Goal: Find specific page/section: Find specific page/section

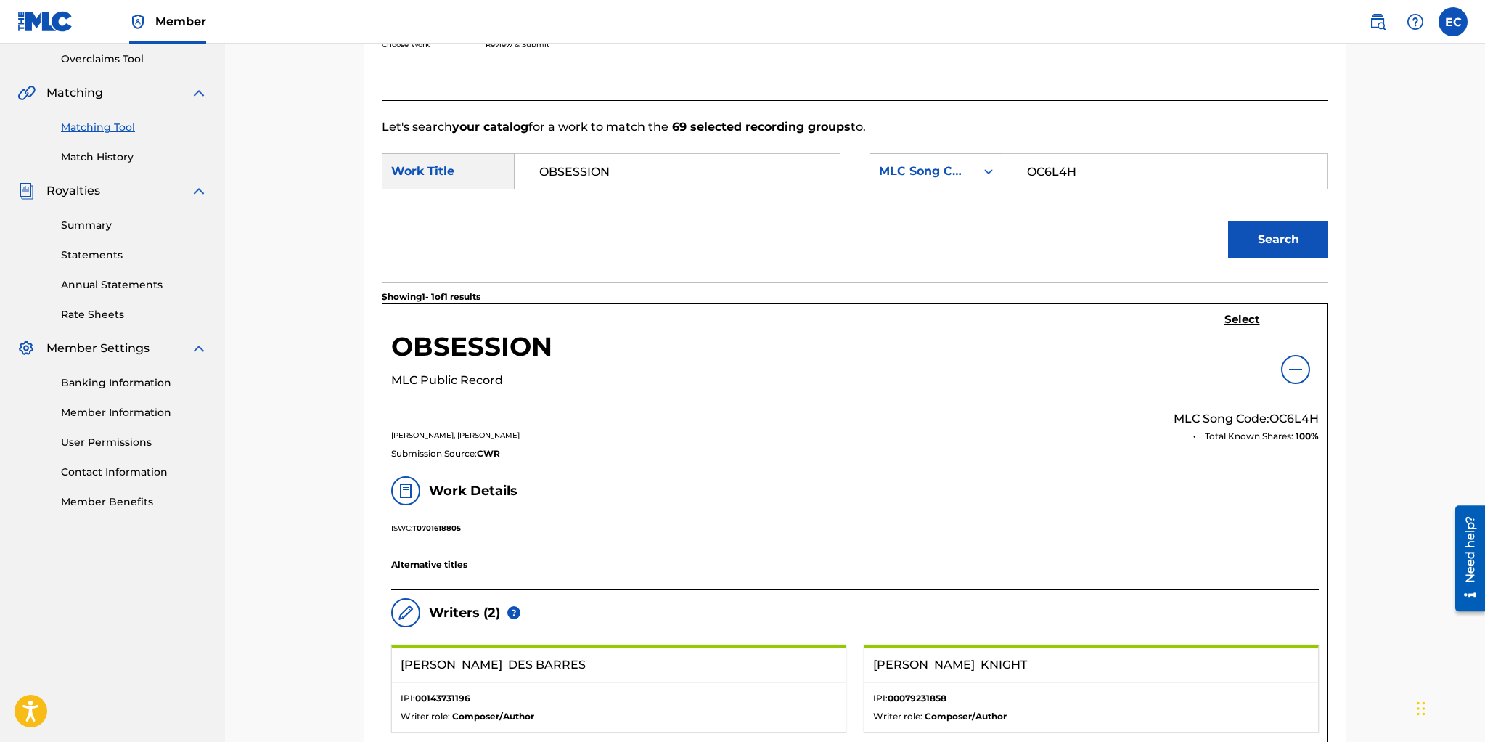
scroll to position [276, 0]
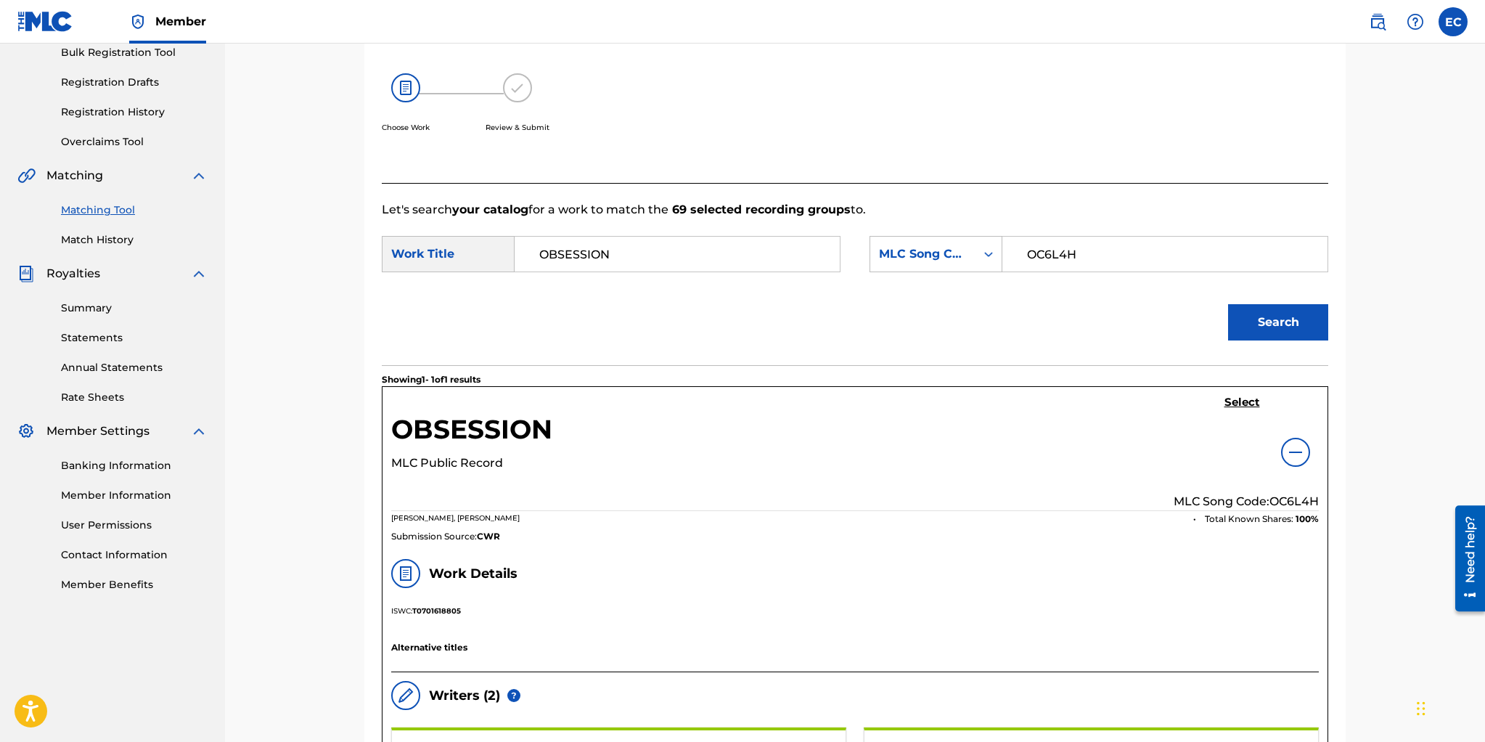
click at [95, 234] on link "Match History" at bounding box center [134, 239] width 147 height 15
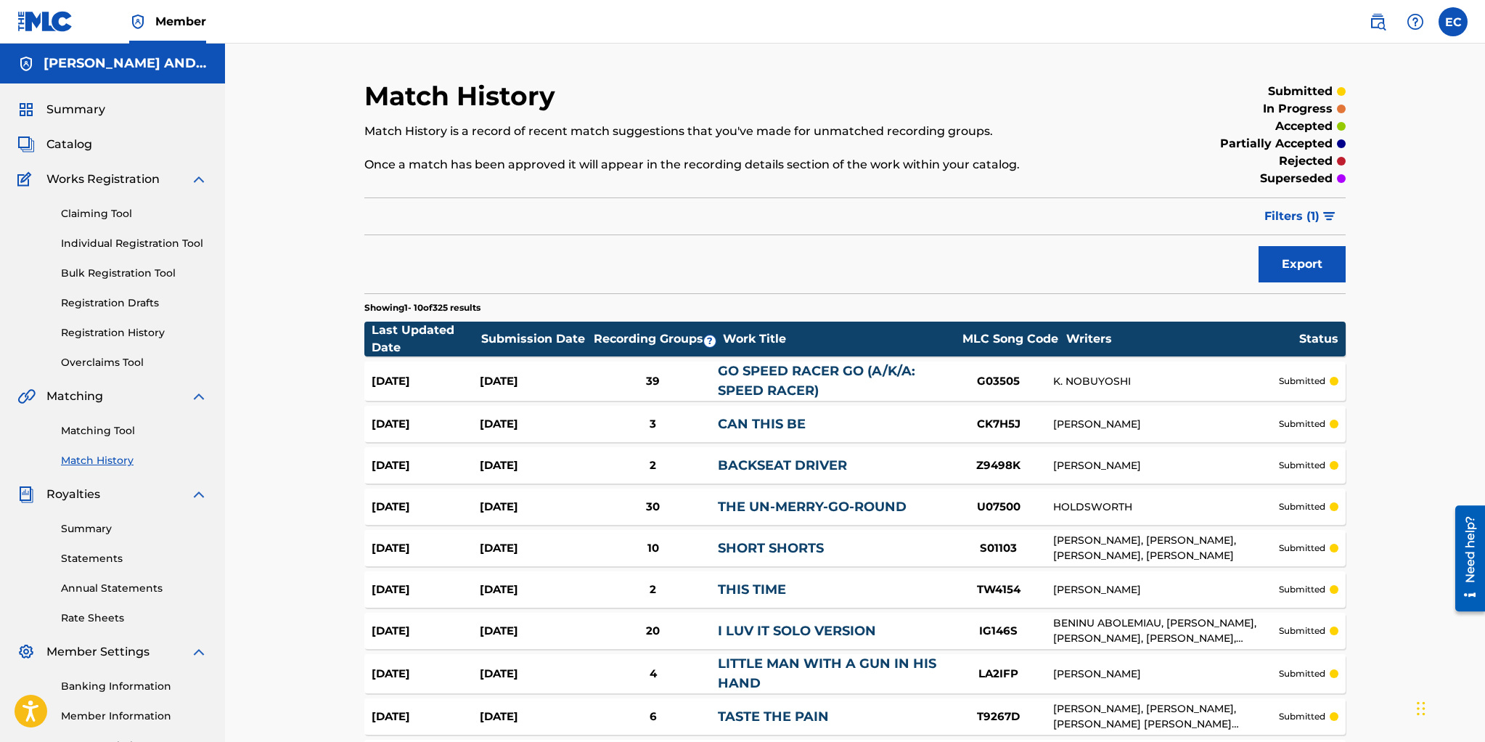
click at [1282, 221] on span "Filters ( 1 )" at bounding box center [1291, 216] width 55 height 17
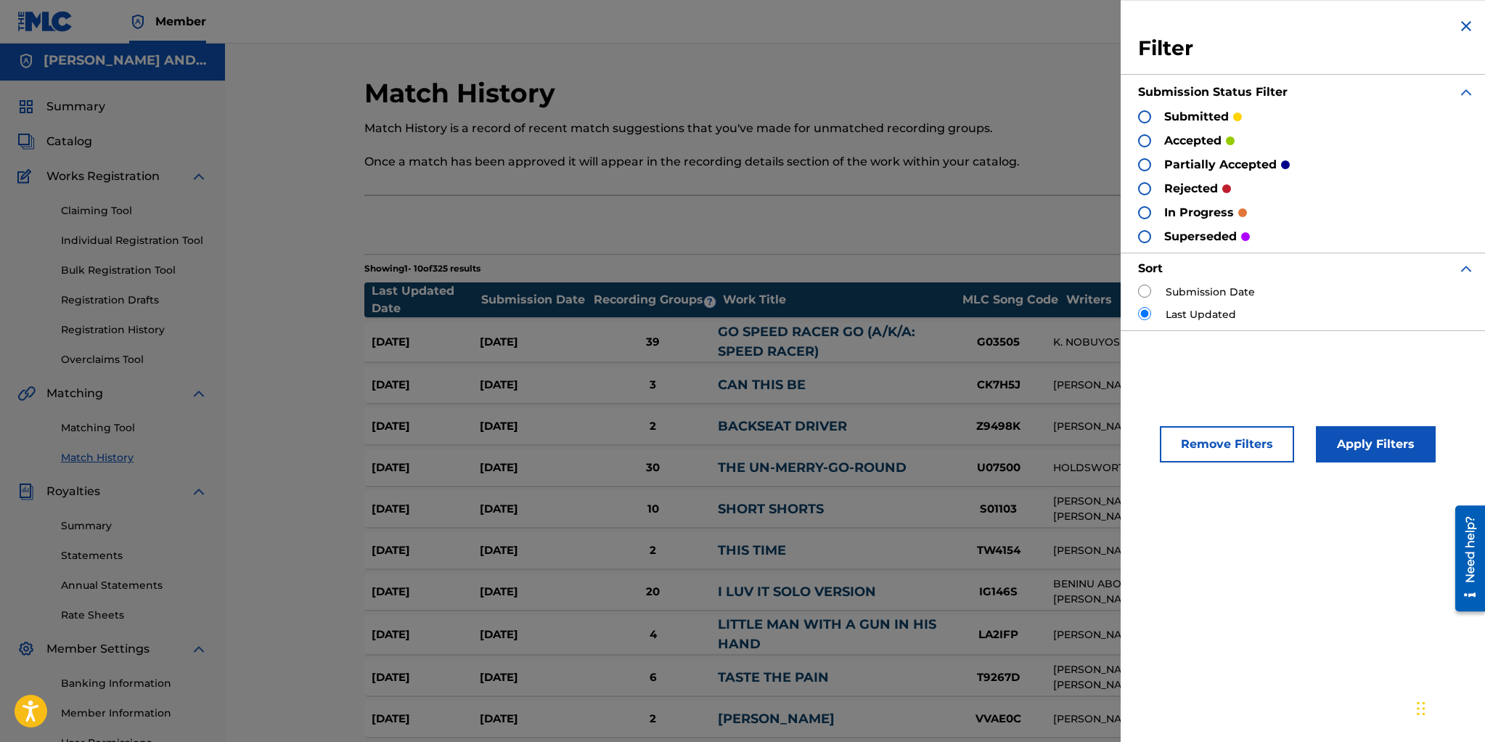
click at [1145, 114] on div at bounding box center [1144, 116] width 13 height 13
click at [1144, 290] on input "radio" at bounding box center [1144, 290] width 13 height 13
radio input "true"
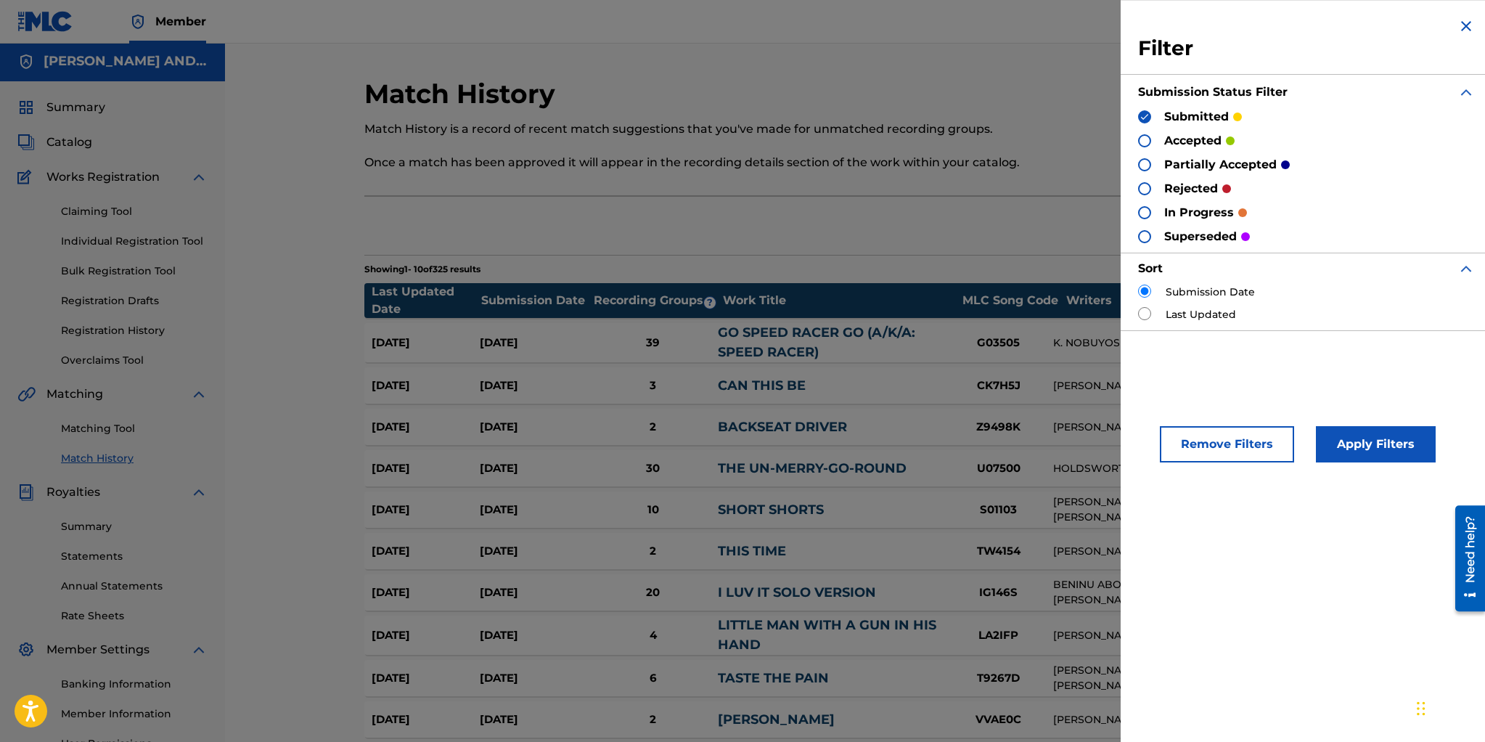
click at [1345, 442] on button "Apply Filters" at bounding box center [1376, 444] width 120 height 36
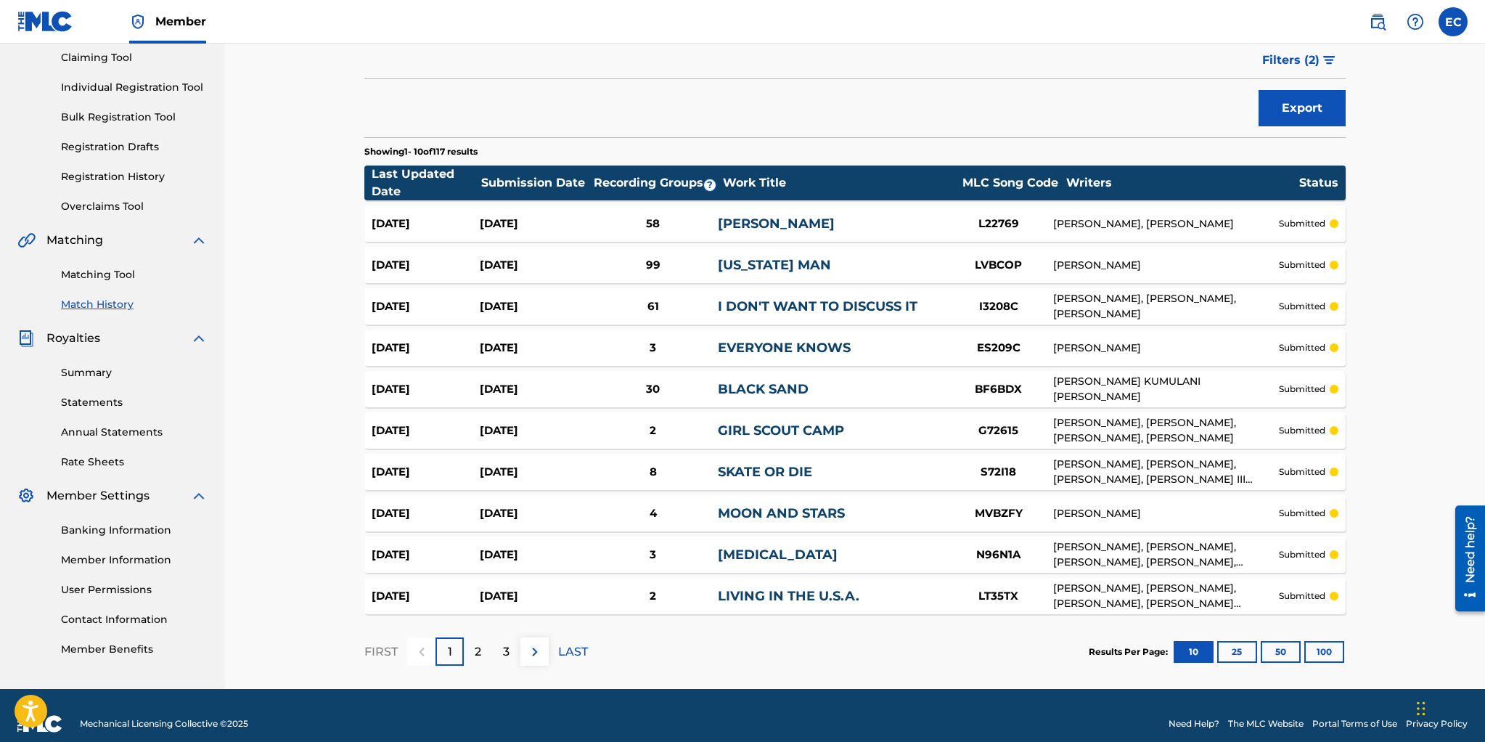
scroll to position [0, 0]
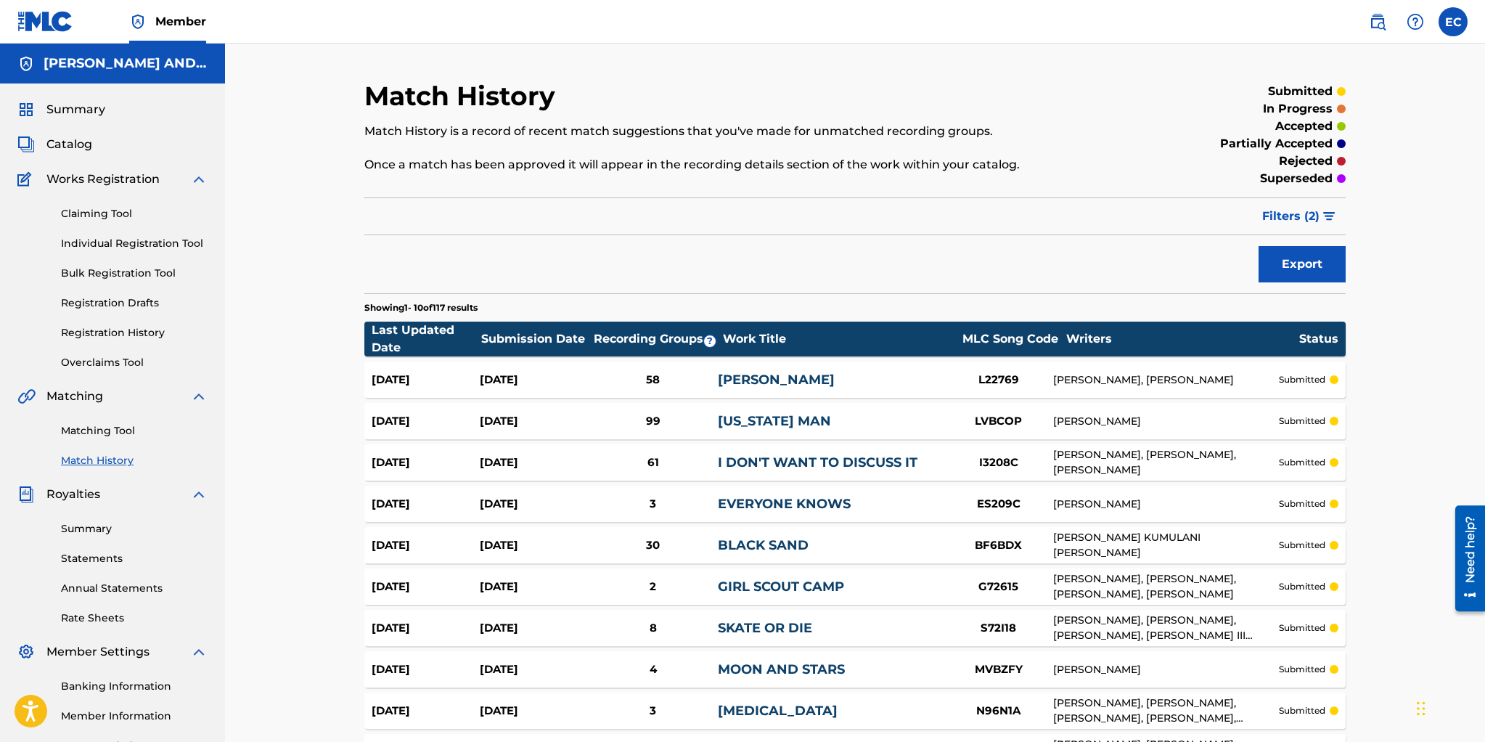
click at [1283, 216] on span "Filters ( 2 )" at bounding box center [1290, 216] width 57 height 17
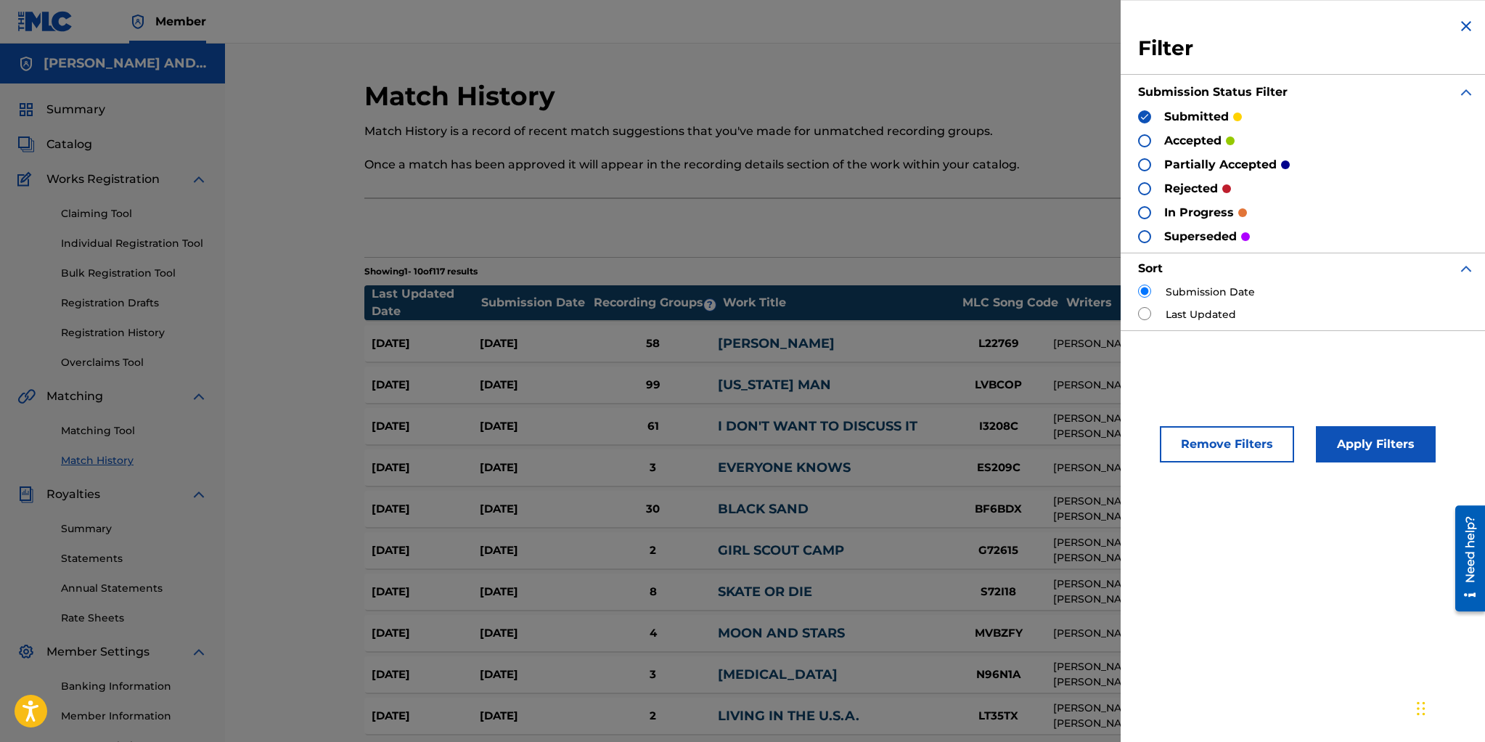
drag, startPoint x: 1148, startPoint y: 188, endPoint x: 1168, endPoint y: 210, distance: 29.8
click at [1148, 188] on div at bounding box center [1144, 188] width 13 height 13
click at [1344, 441] on button "Apply Filters" at bounding box center [1376, 444] width 120 height 36
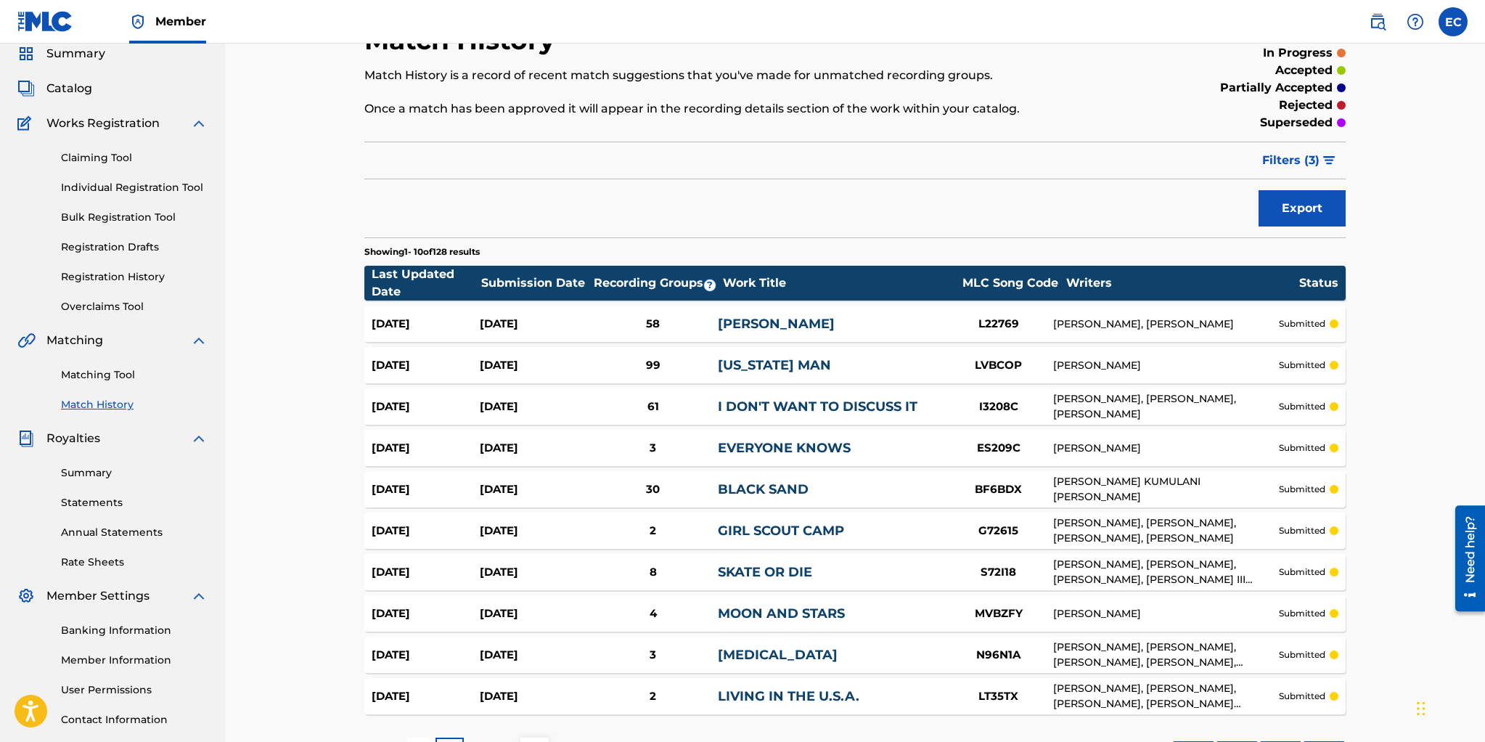
scroll to position [173, 0]
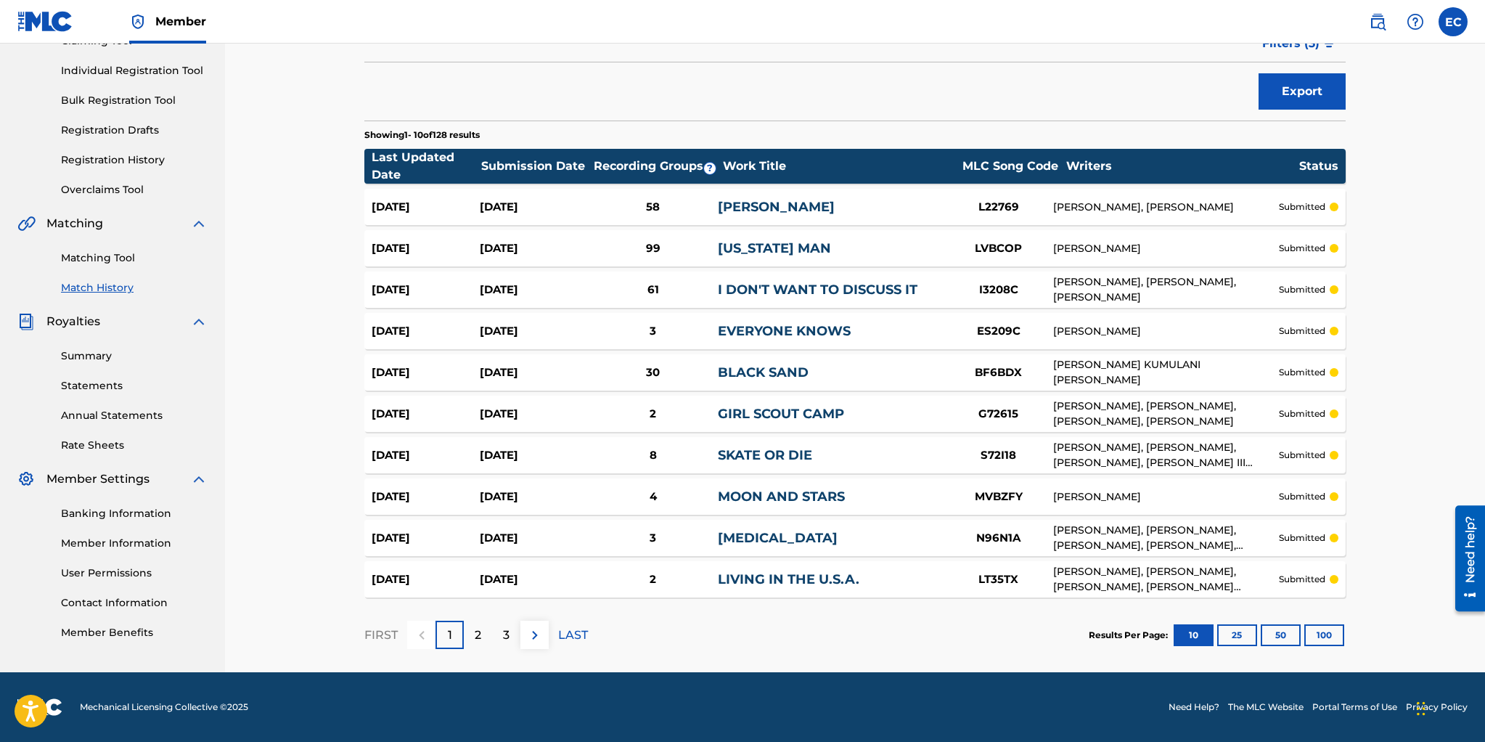
click at [1322, 634] on button "100" at bounding box center [1324, 635] width 40 height 22
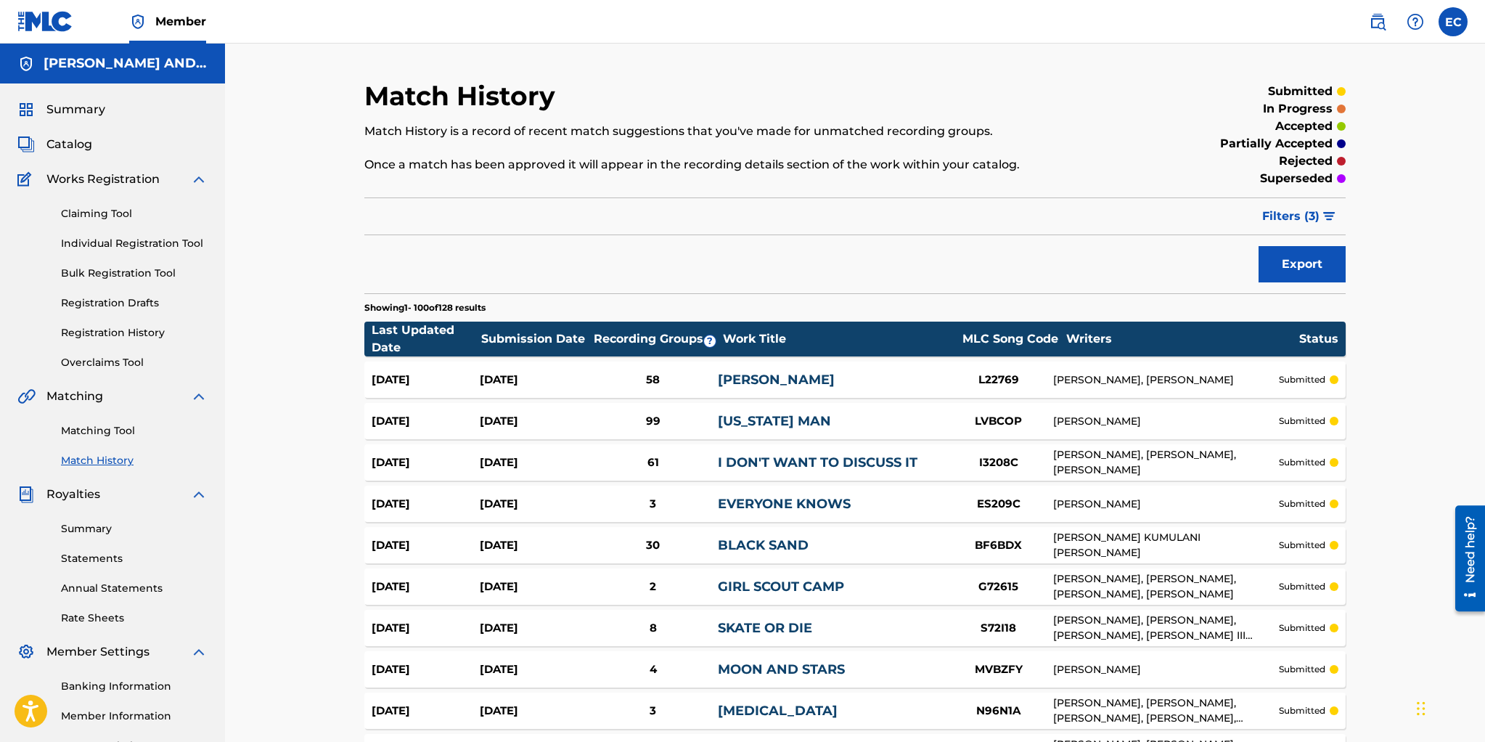
scroll to position [1, 0]
click at [1305, 217] on span "Filters ( 3 )" at bounding box center [1290, 215] width 57 height 17
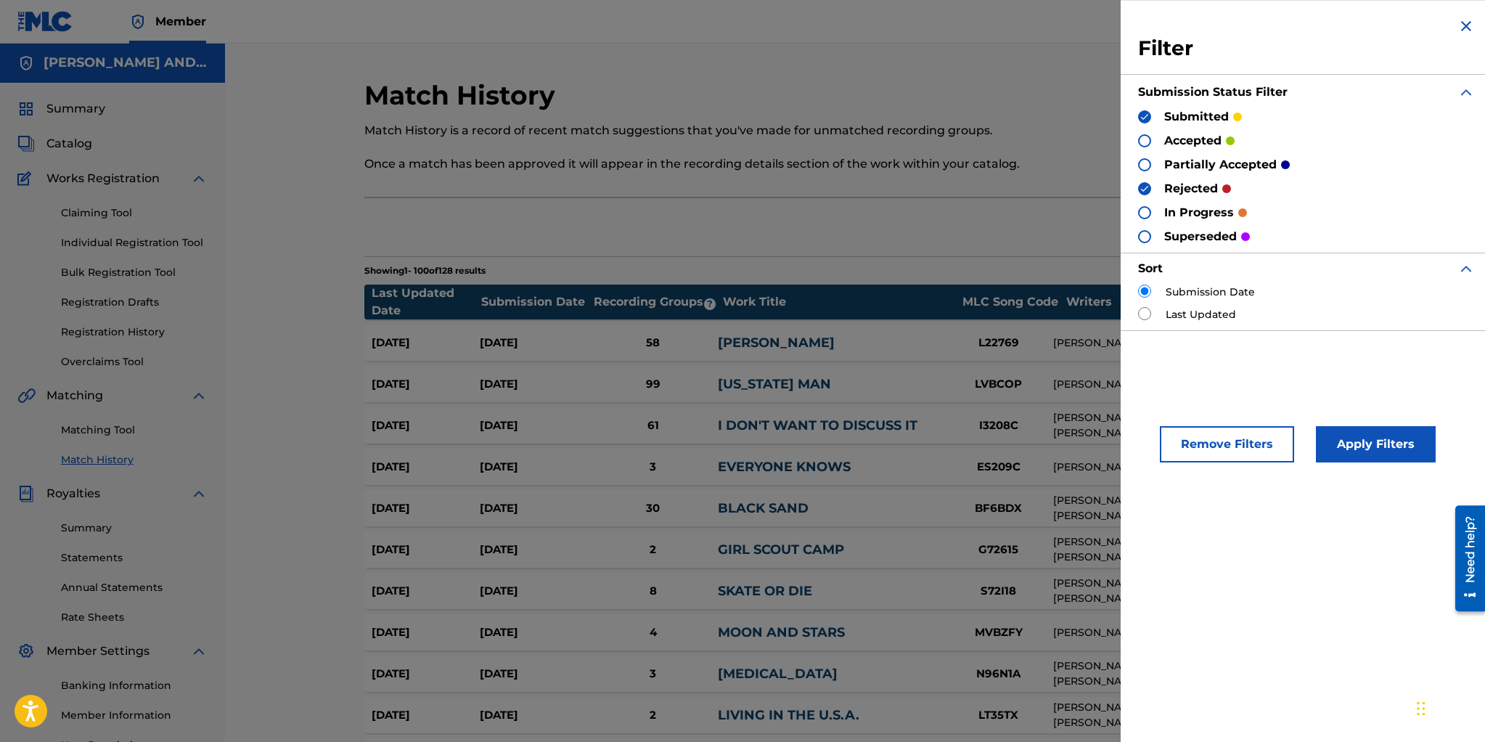
click at [1142, 312] on input "radio" at bounding box center [1144, 313] width 13 height 13
radio input "true"
click at [1369, 446] on button "Apply Filters" at bounding box center [1376, 444] width 120 height 36
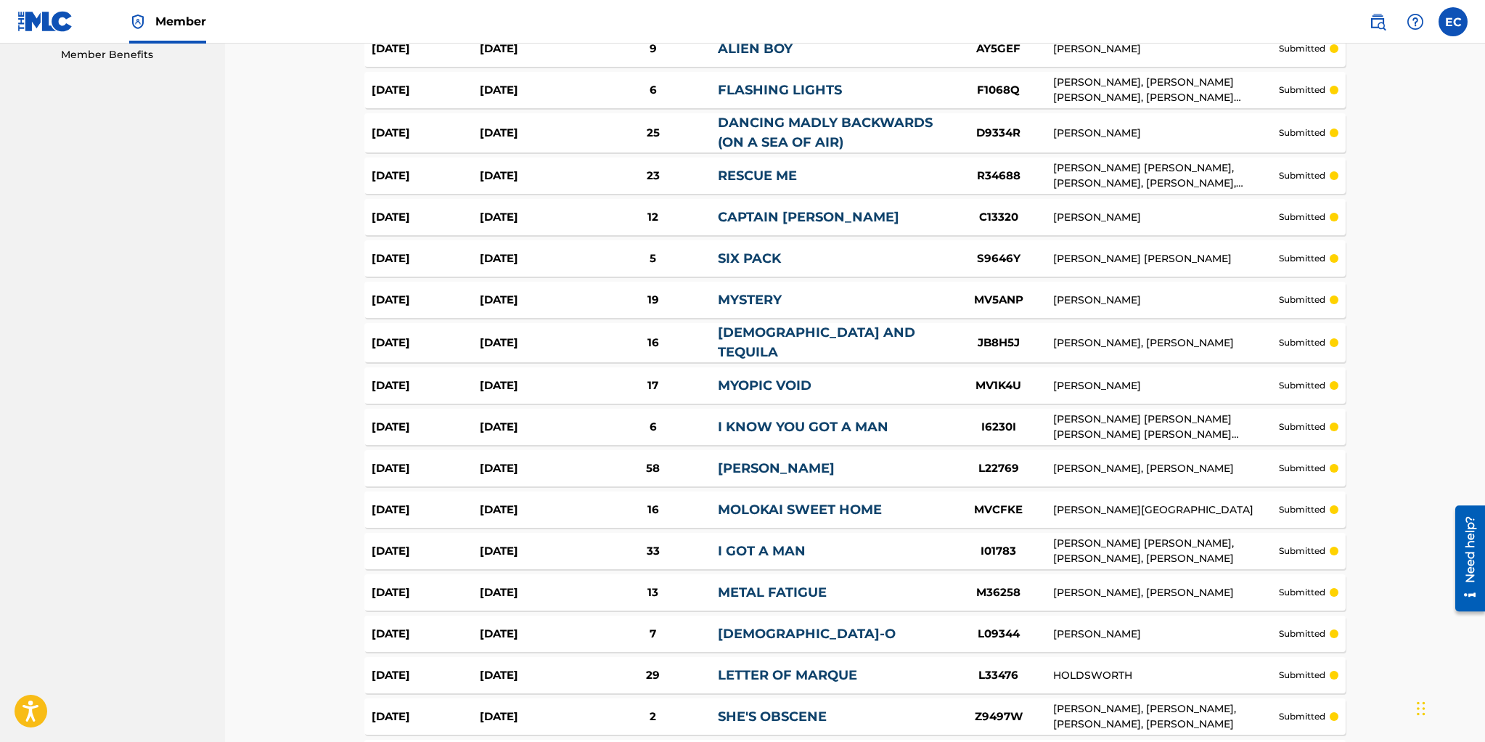
scroll to position [0, 0]
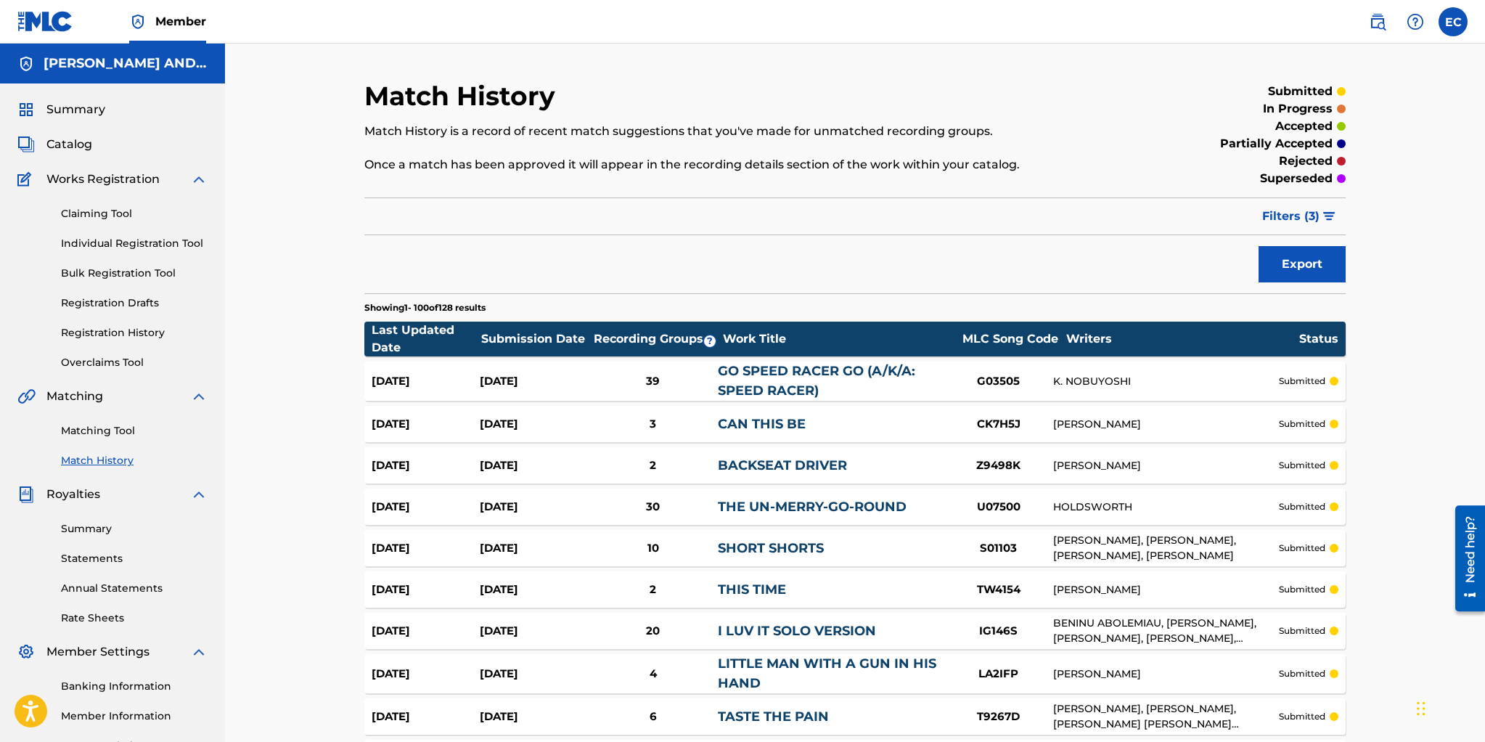
click at [1319, 212] on span "Filters ( 3 )" at bounding box center [1290, 216] width 57 height 17
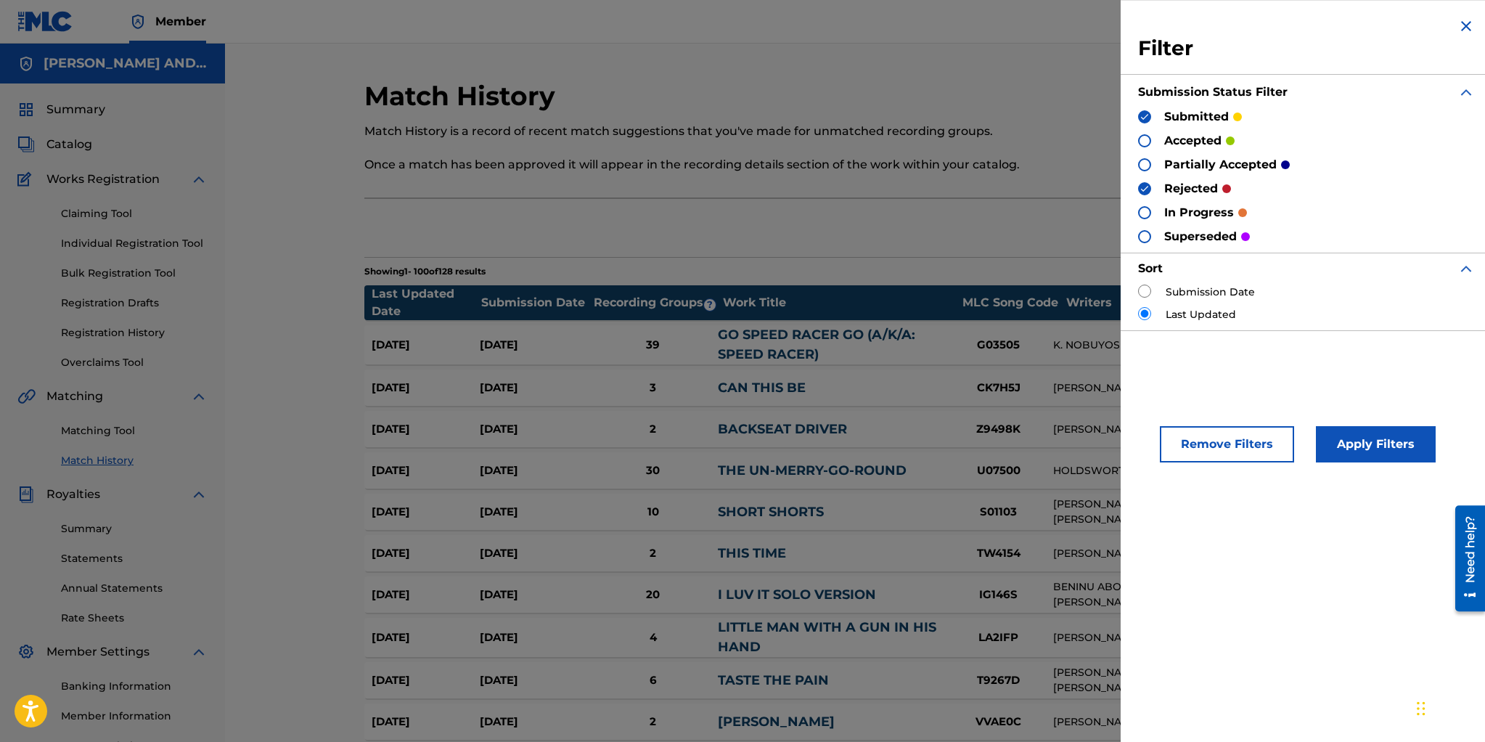
click at [1143, 117] on img at bounding box center [1144, 117] width 10 height 10
click at [1364, 435] on button "Apply Filters" at bounding box center [1376, 444] width 120 height 36
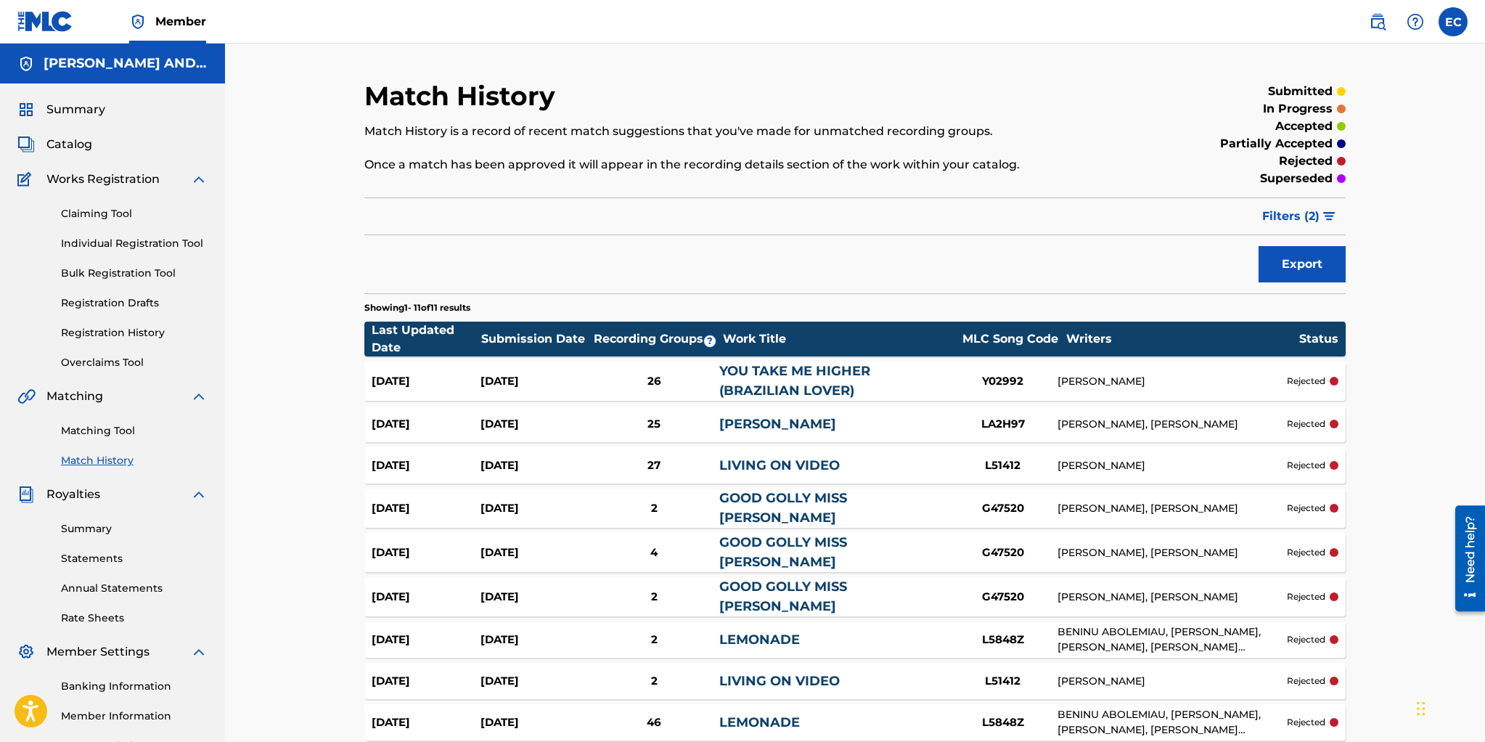
click at [1295, 210] on span "Filters ( 2 )" at bounding box center [1290, 216] width 57 height 17
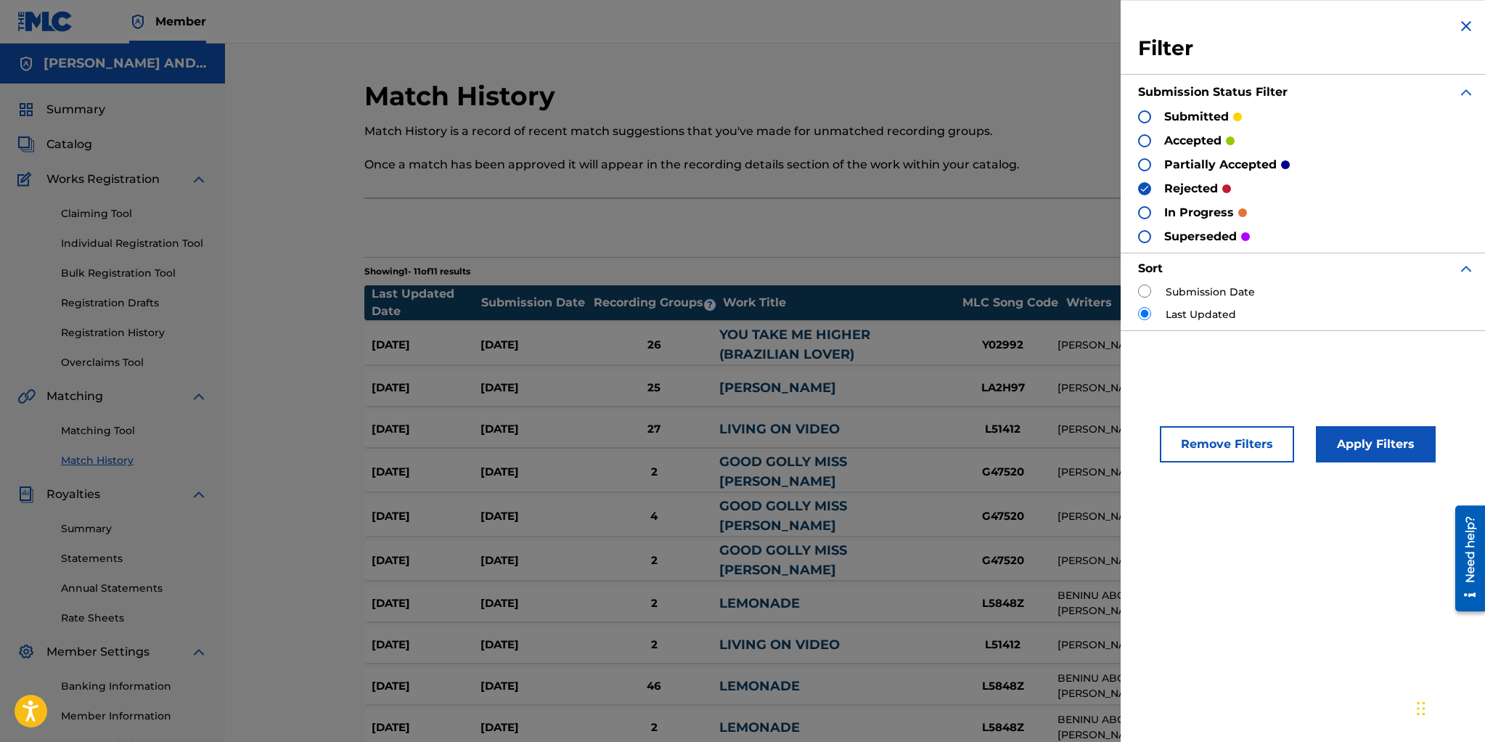
click at [1148, 187] on img at bounding box center [1144, 189] width 10 height 10
click at [1147, 214] on div at bounding box center [1144, 212] width 13 height 13
click at [1349, 434] on button "Apply Filters" at bounding box center [1376, 444] width 120 height 36
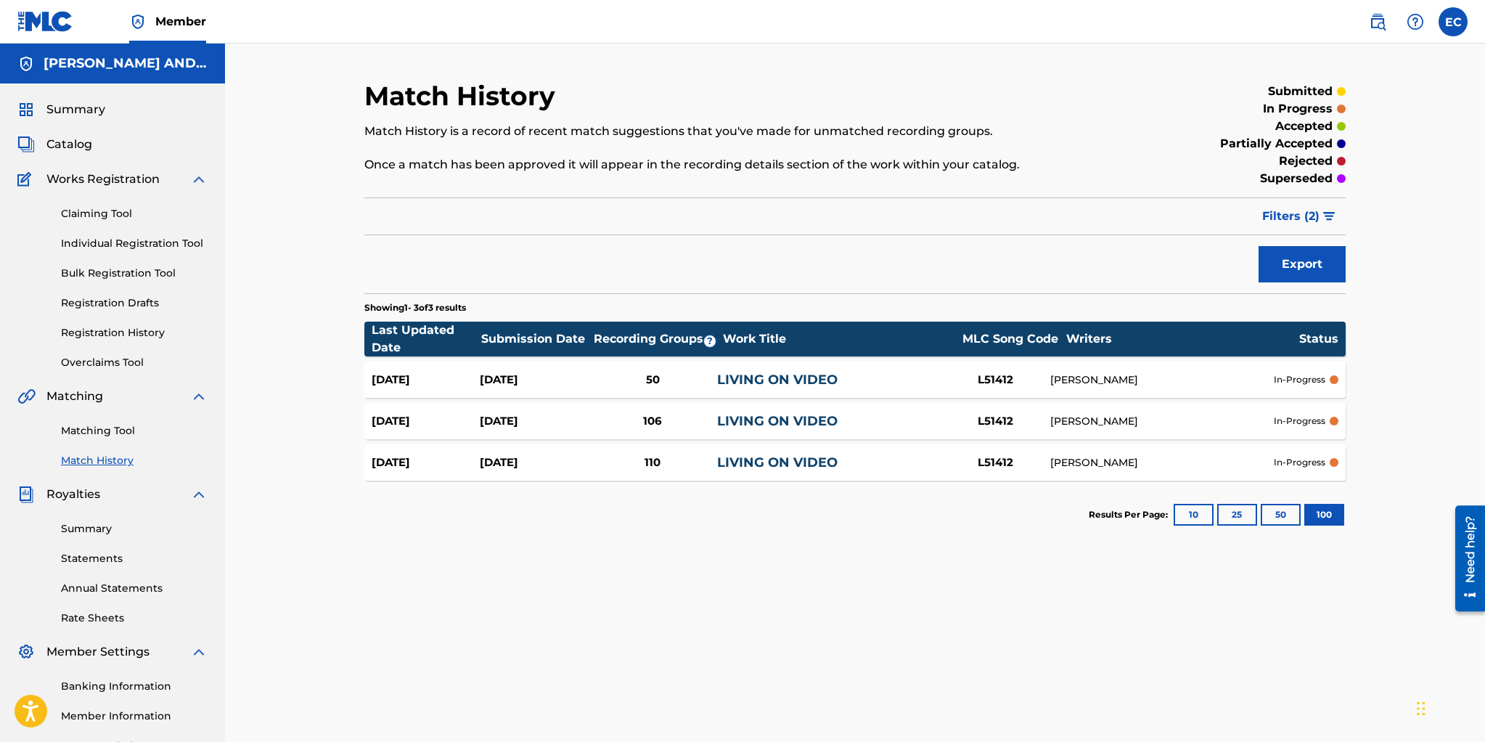
click at [1285, 214] on span "Filters ( 2 )" at bounding box center [1290, 216] width 57 height 17
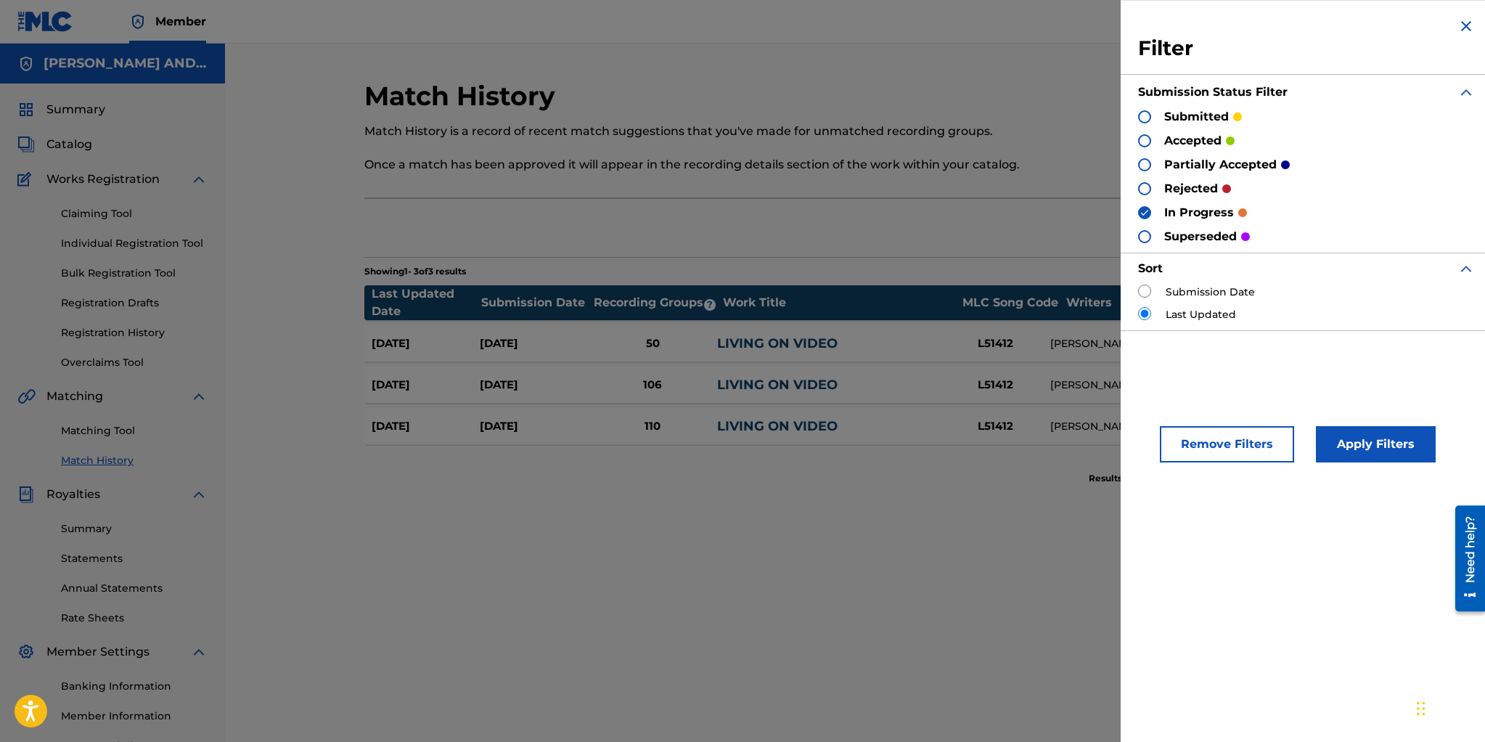
click at [1144, 234] on div at bounding box center [1144, 236] width 13 height 13
click at [1144, 209] on img at bounding box center [1144, 213] width 10 height 10
click at [1360, 444] on button "Apply Filters" at bounding box center [1376, 444] width 120 height 36
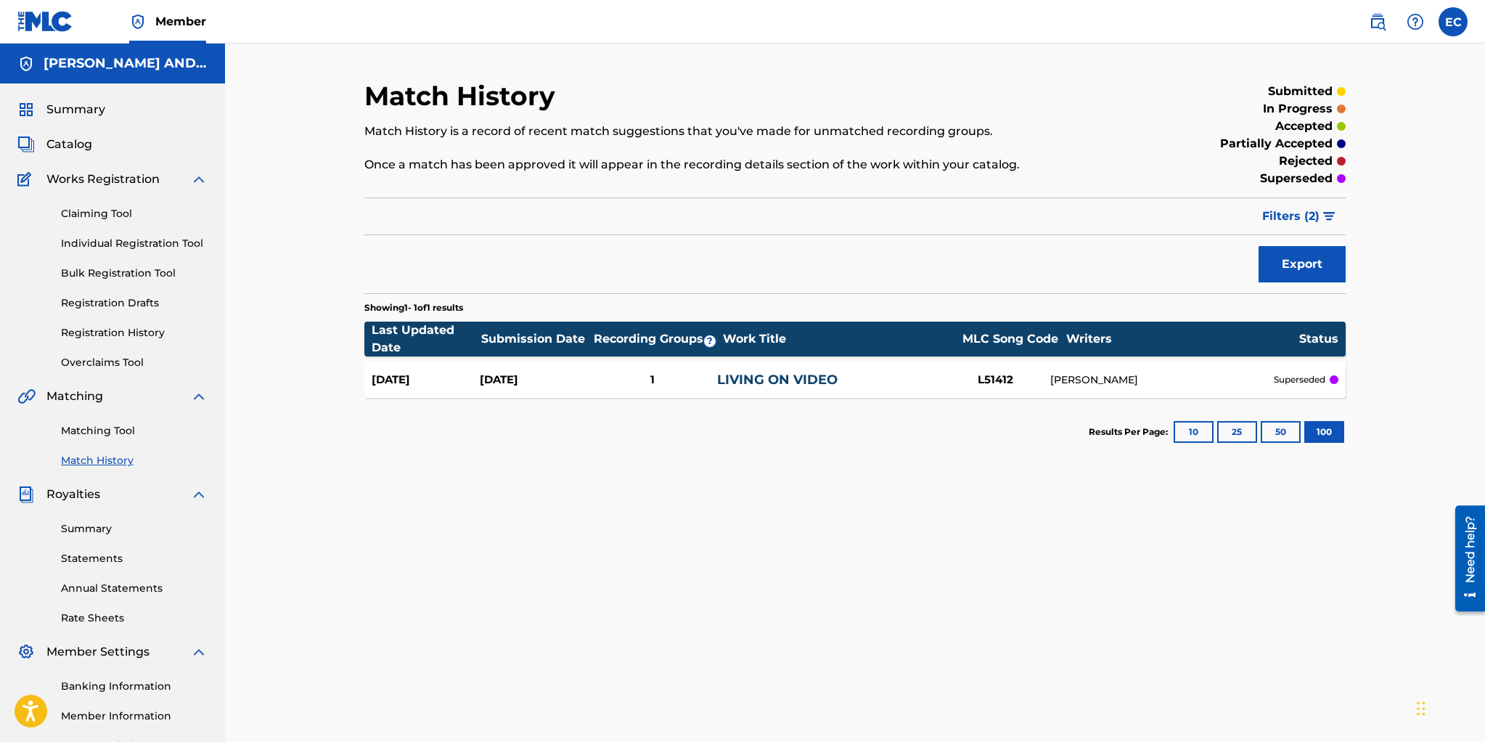
click at [1303, 218] on span "Filters ( 2 )" at bounding box center [1290, 216] width 57 height 17
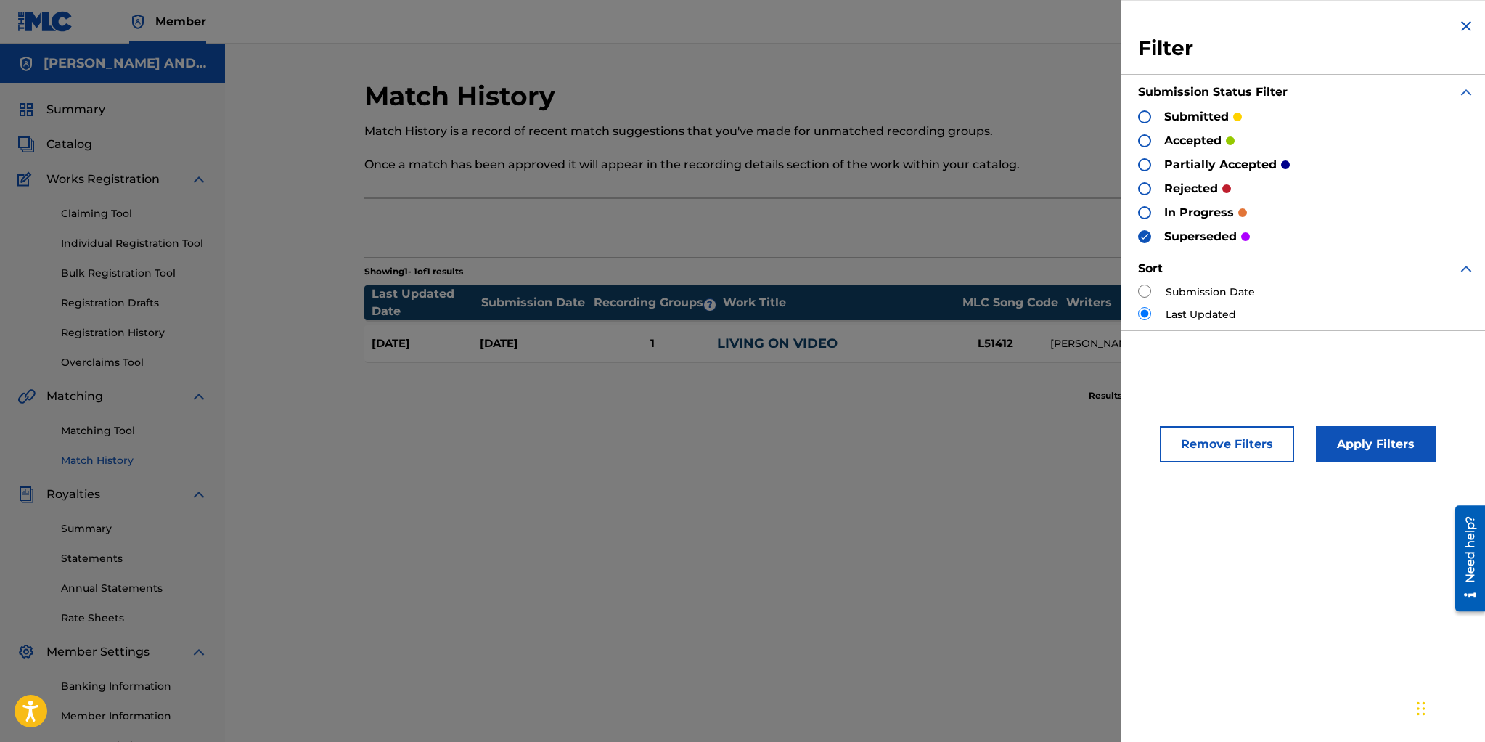
click at [1142, 236] on img at bounding box center [1144, 237] width 10 height 10
click at [1147, 139] on div at bounding box center [1144, 140] width 13 height 13
click at [1357, 435] on button "Apply Filters" at bounding box center [1376, 444] width 120 height 36
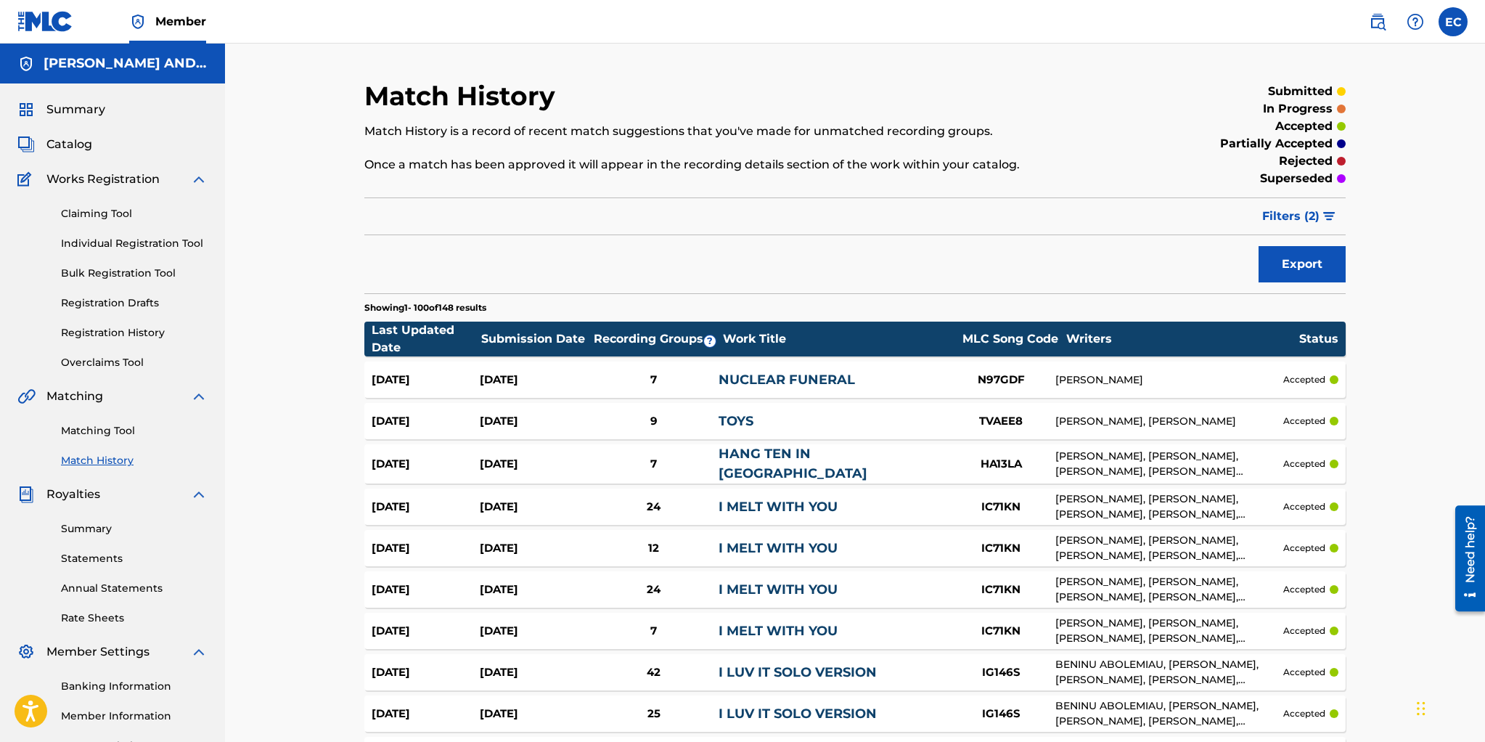
click at [1262, 212] on button "Filters ( 2 )" at bounding box center [1299, 216] width 92 height 36
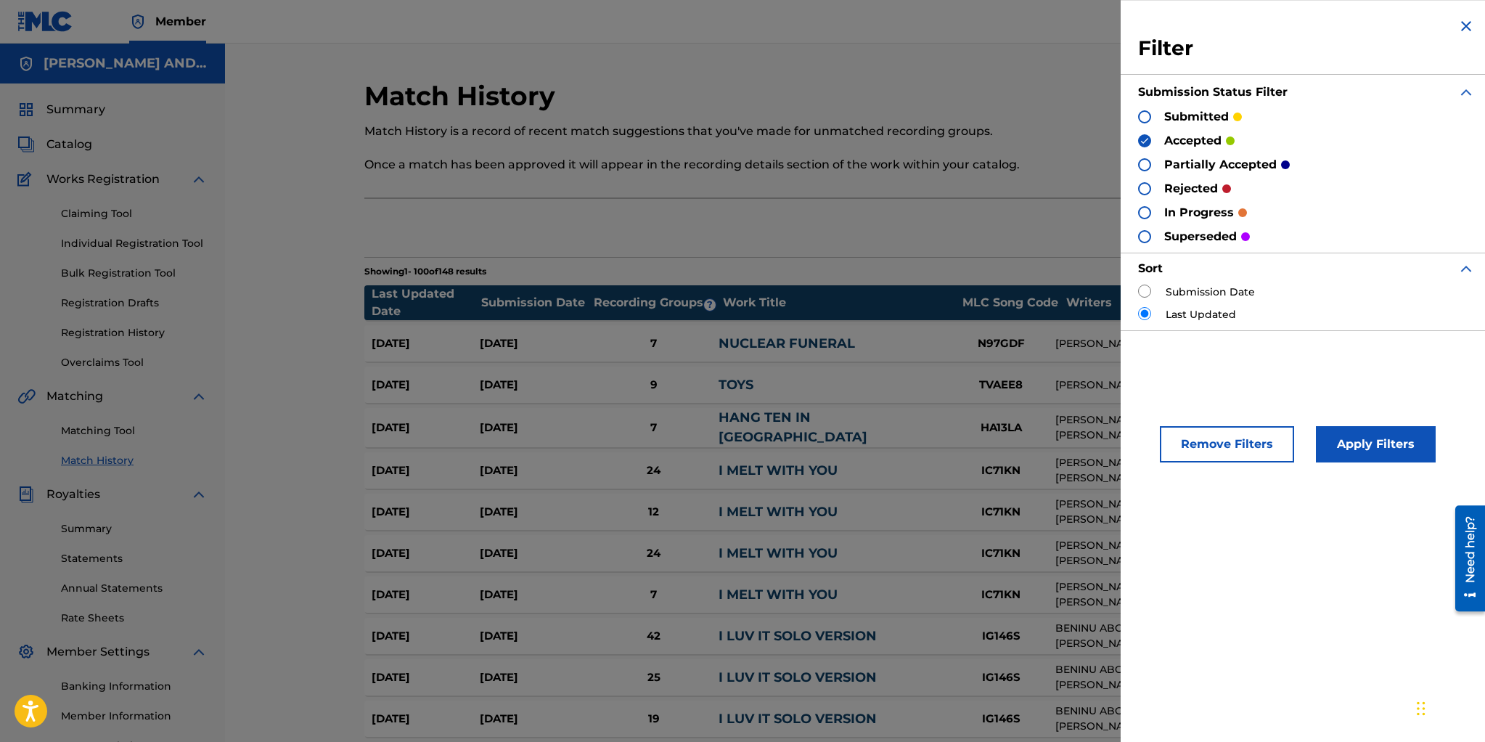
click at [1146, 139] on img at bounding box center [1144, 141] width 10 height 10
click at [1137, 116] on div "Filter Submission Status Filter submitted accepted partially accepted rejected …" at bounding box center [1307, 174] width 372 height 348
click at [1142, 114] on div at bounding box center [1144, 116] width 13 height 13
click at [1356, 438] on button "Apply Filters" at bounding box center [1376, 444] width 120 height 36
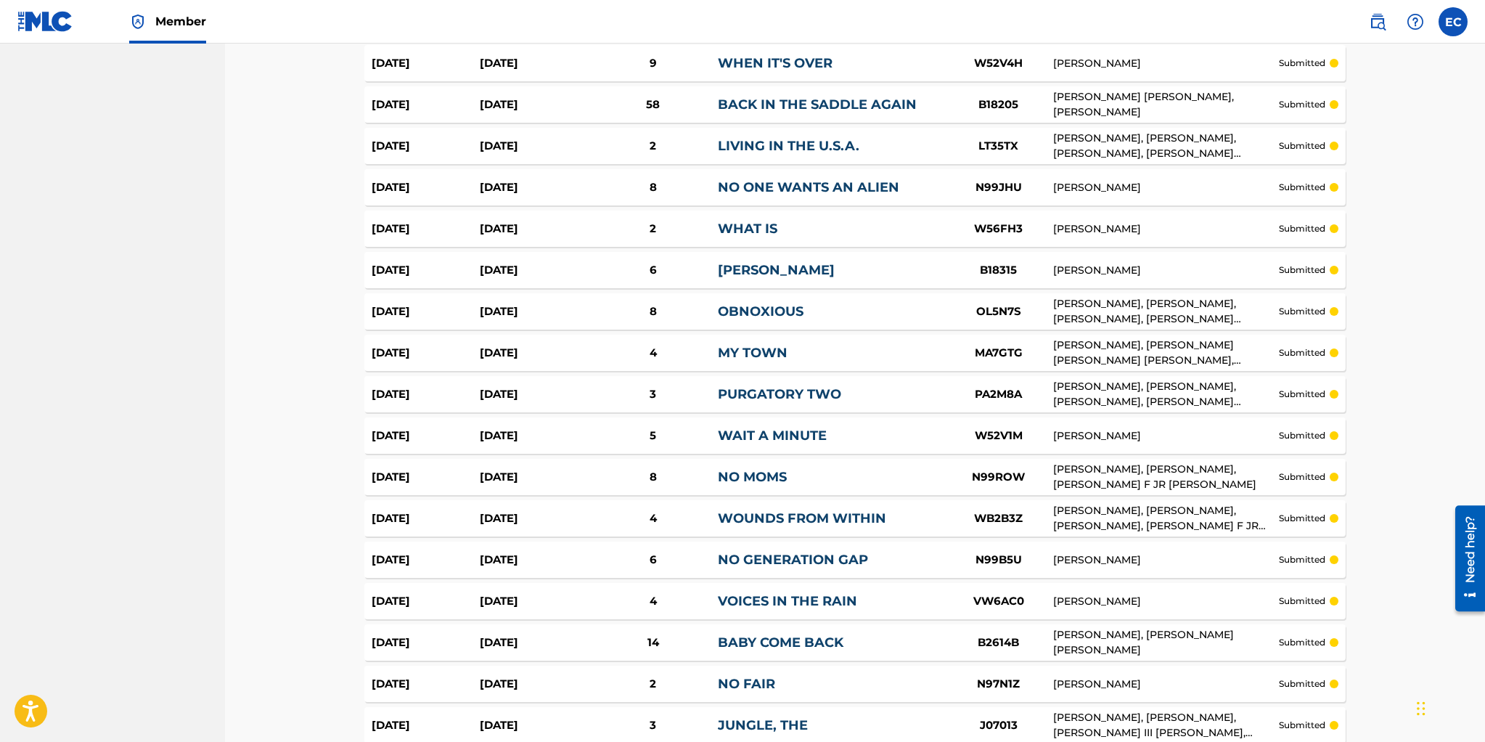
scroll to position [3907, 0]
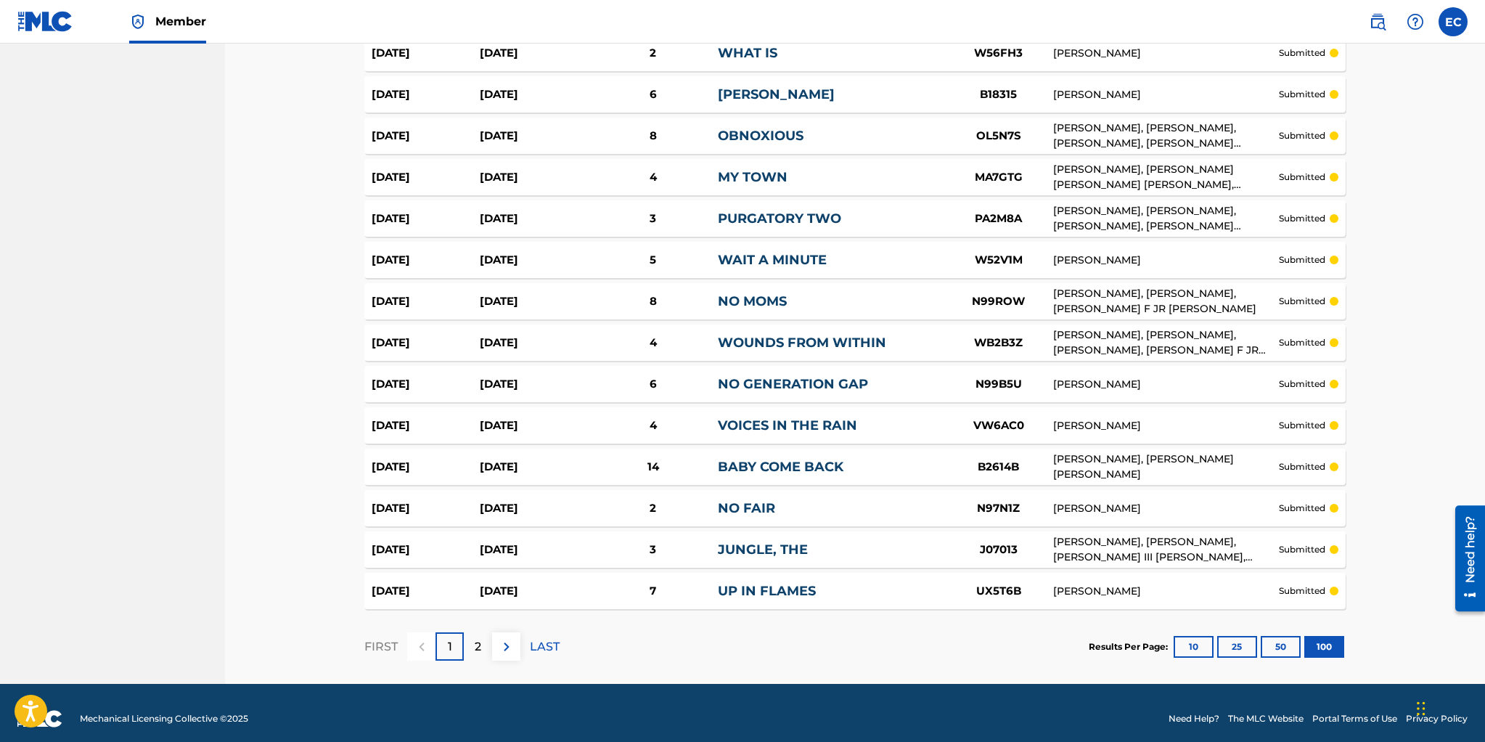
click at [506, 638] on img at bounding box center [506, 646] width 17 height 17
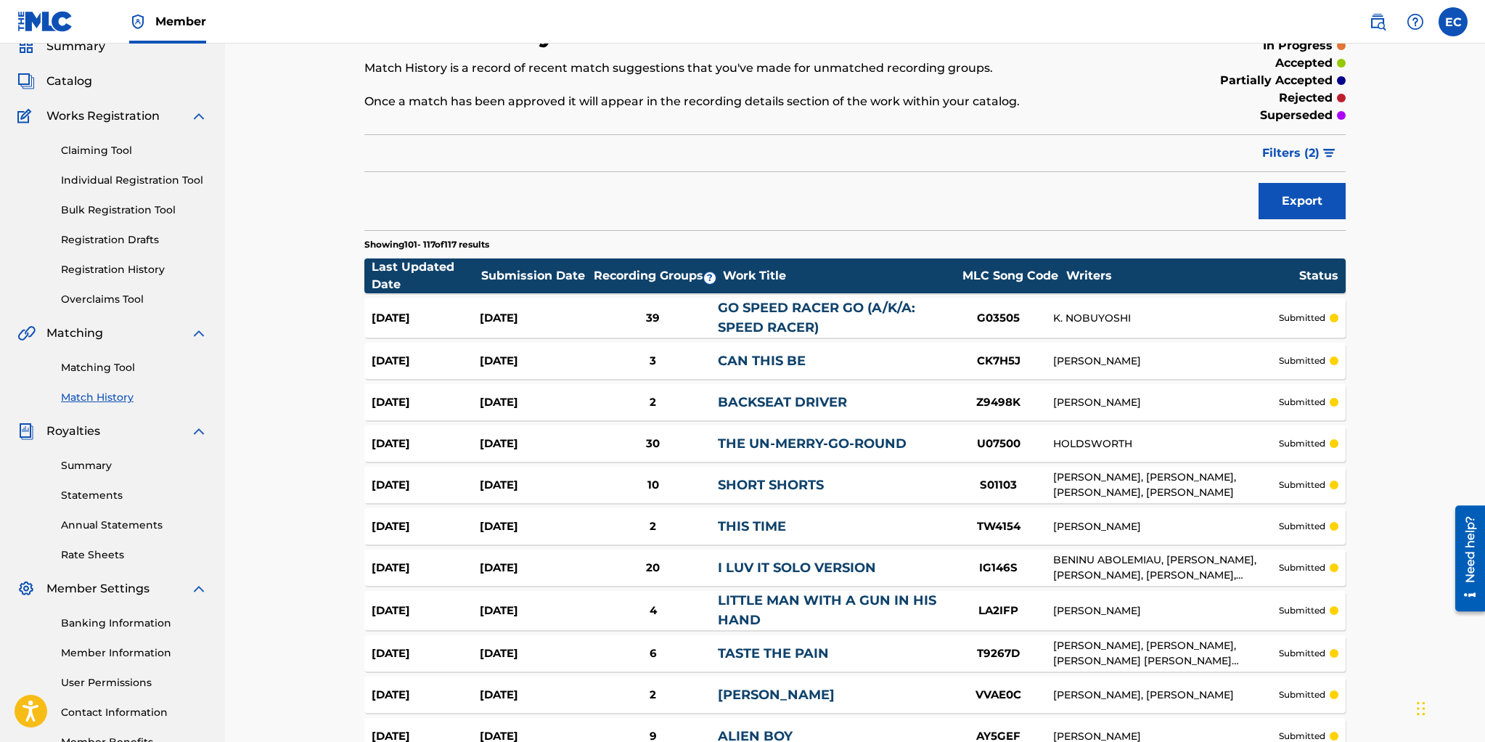
scroll to position [0, 0]
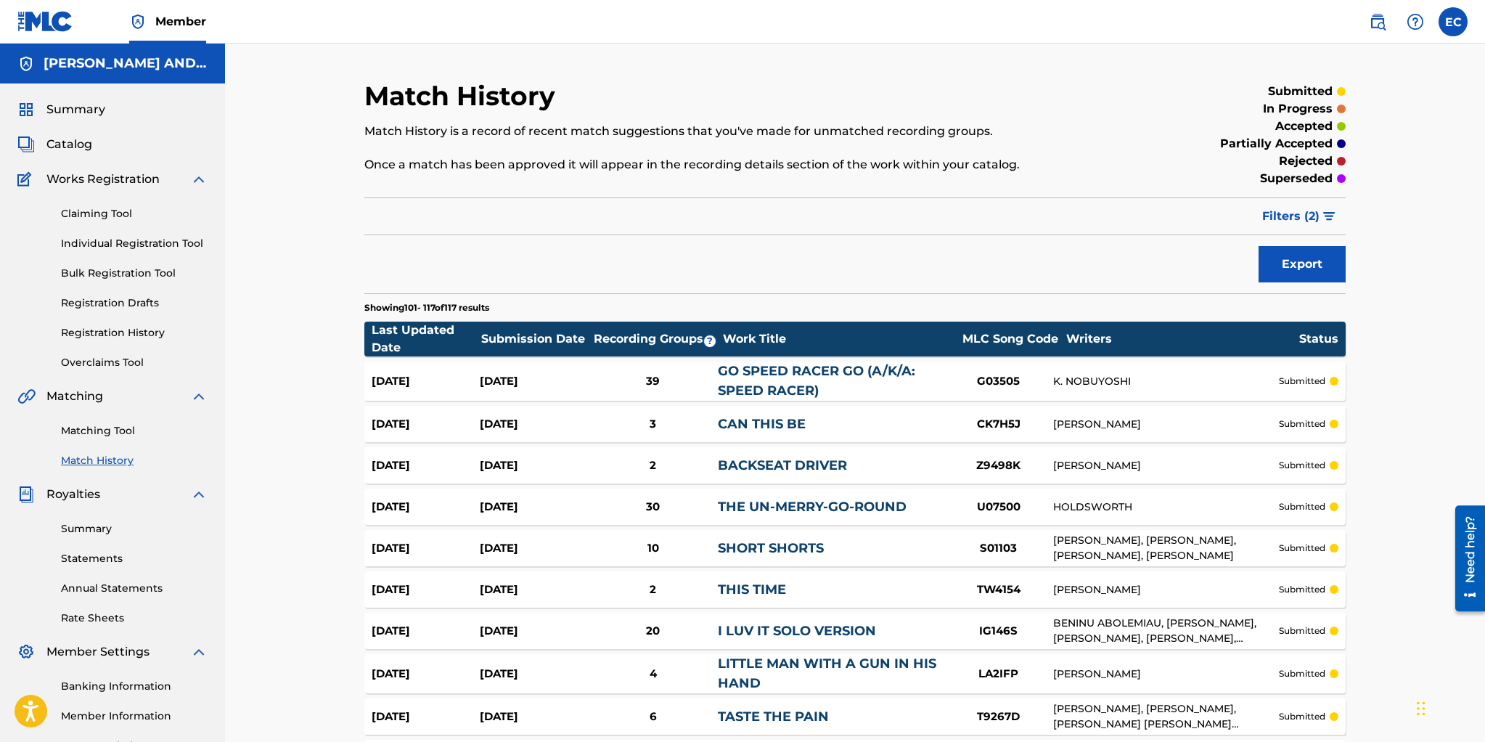
click at [1308, 219] on span "Filters ( 2 )" at bounding box center [1290, 216] width 57 height 17
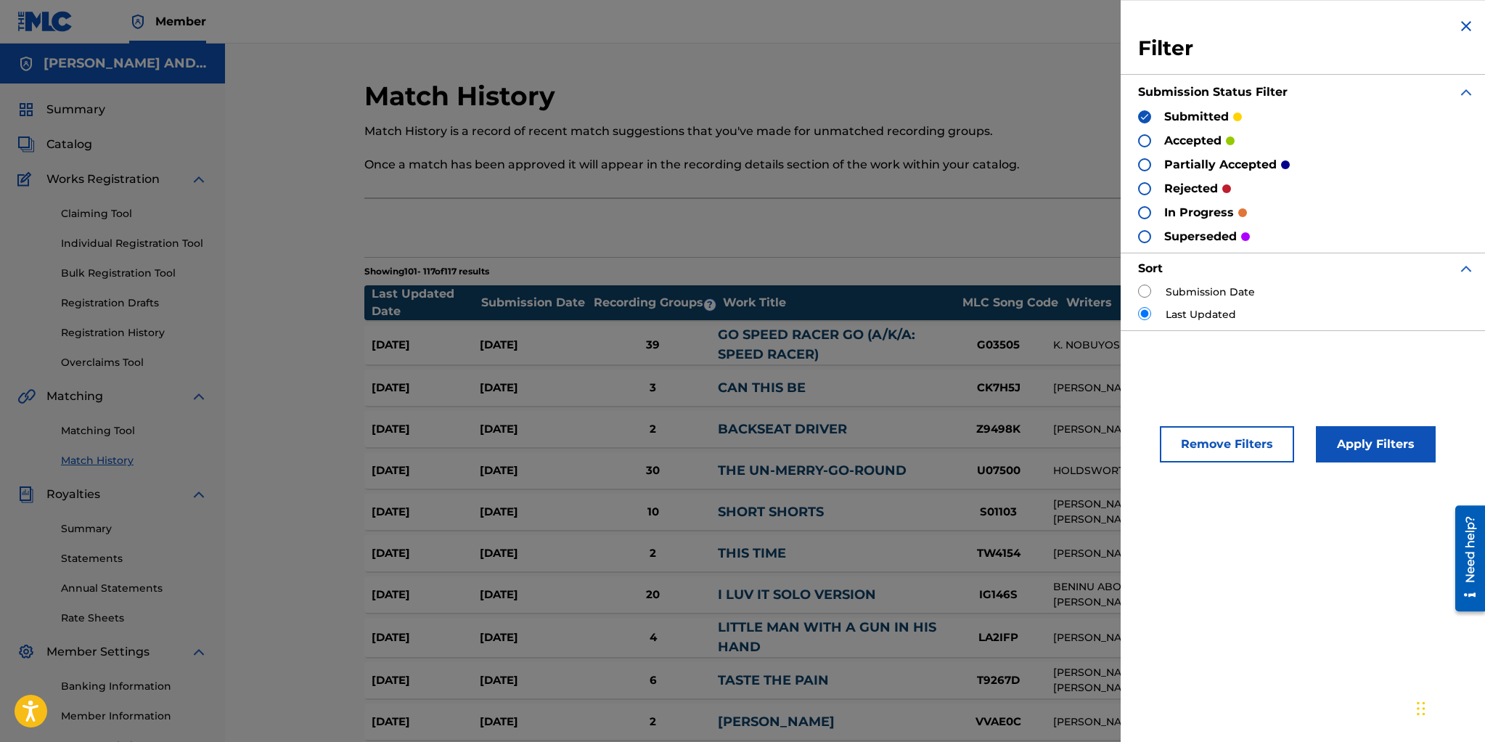
click at [1143, 161] on div at bounding box center [1144, 164] width 13 height 13
click at [1375, 441] on button "Apply Filters" at bounding box center [1376, 444] width 120 height 36
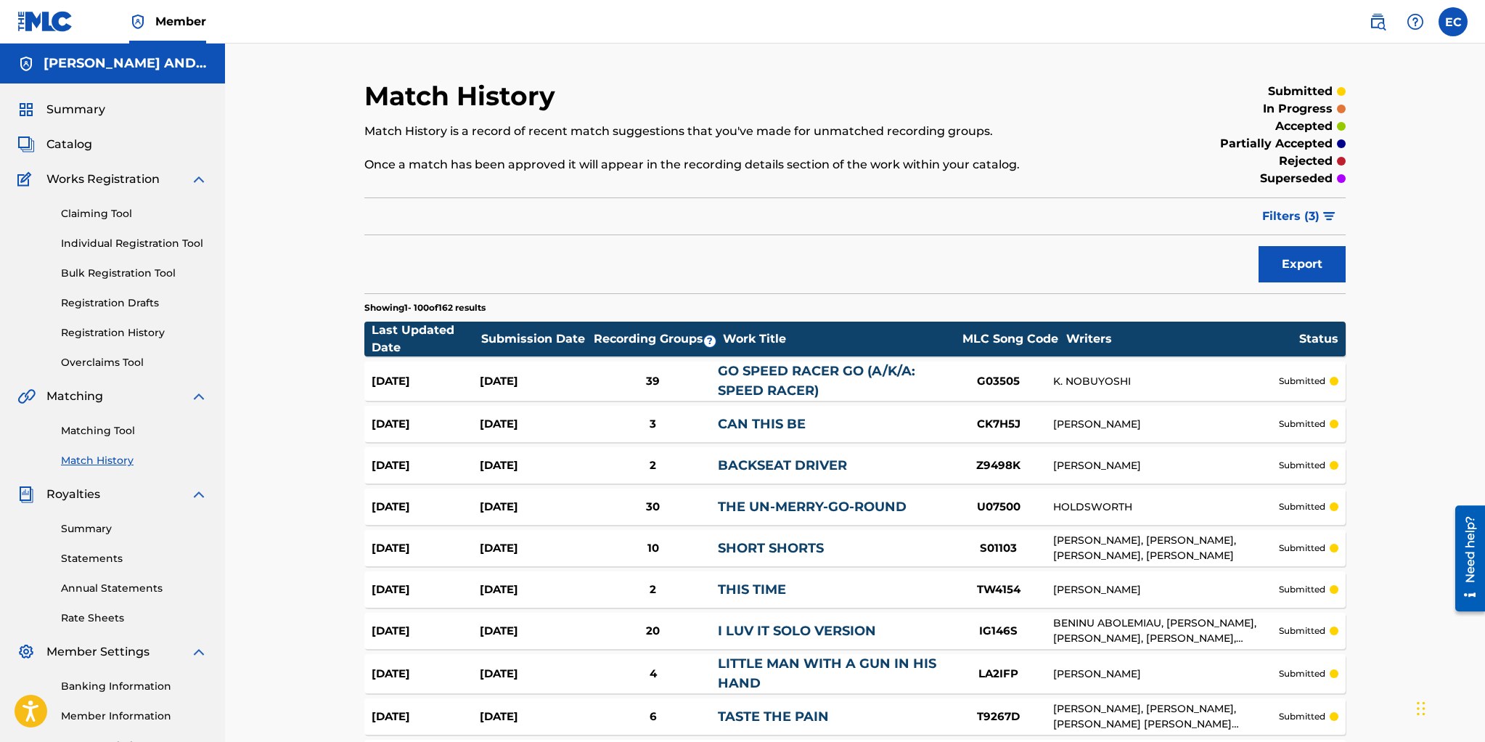
click at [115, 427] on link "Matching Tool" at bounding box center [134, 430] width 147 height 15
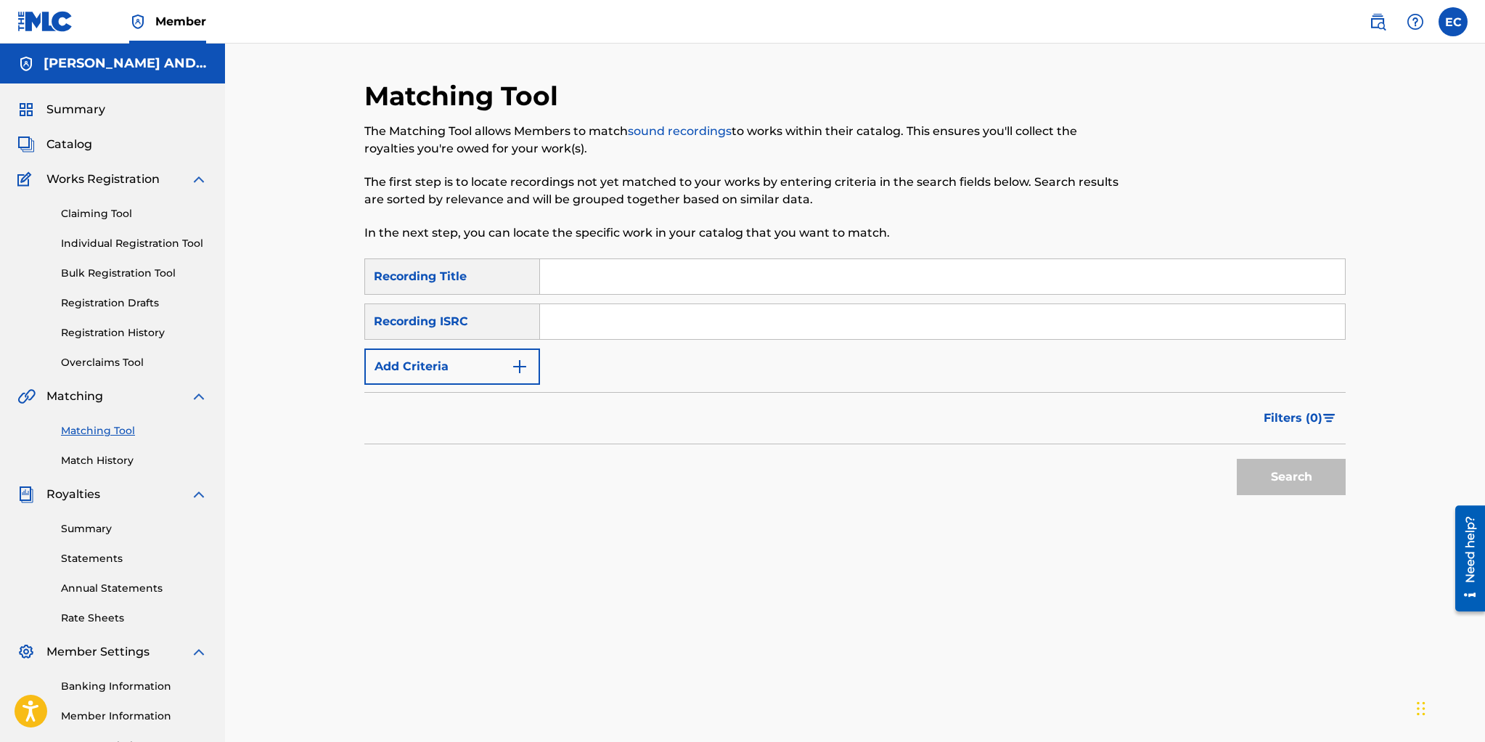
click at [93, 338] on link "Registration History" at bounding box center [134, 332] width 147 height 15
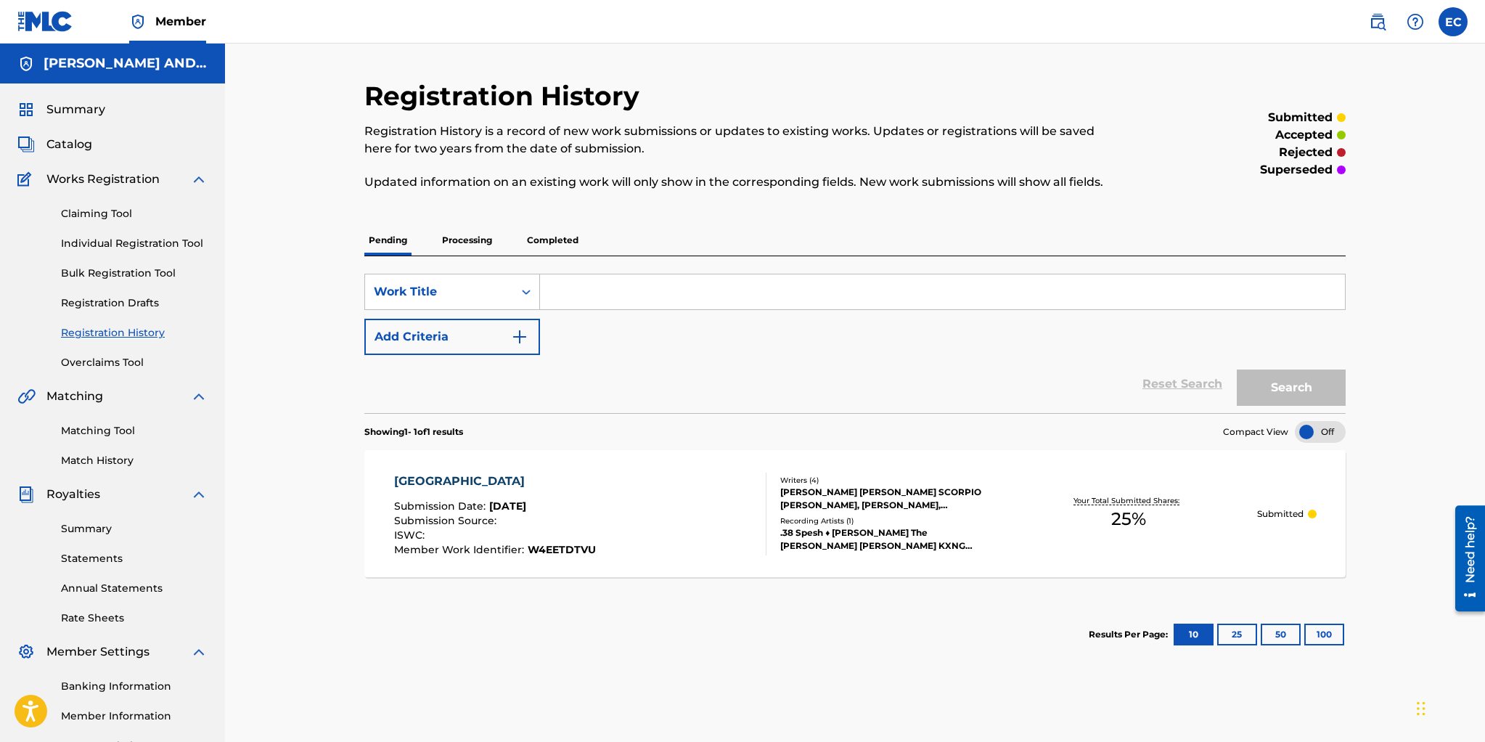
click at [98, 300] on link "Registration Drafts" at bounding box center [134, 302] width 147 height 15
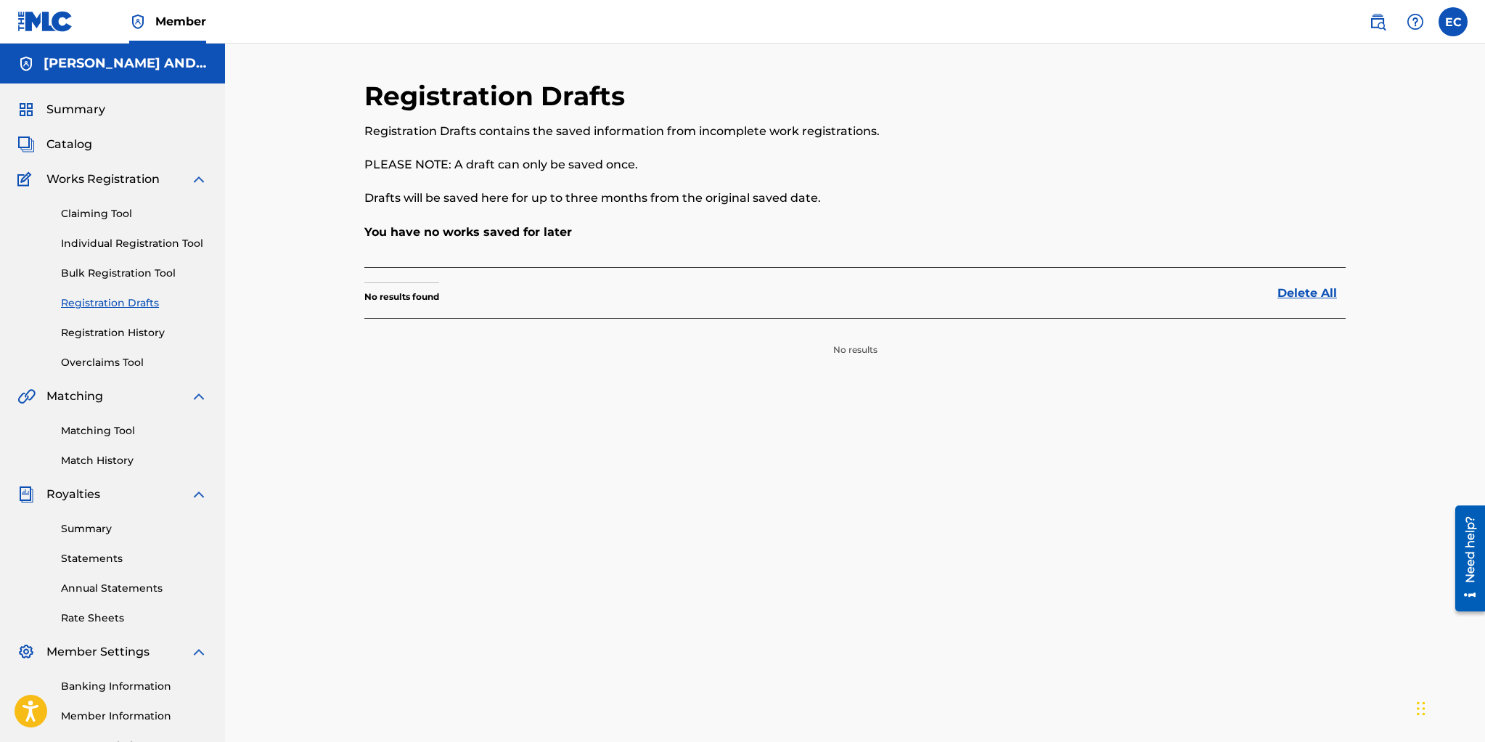
click at [87, 461] on link "Match History" at bounding box center [134, 460] width 147 height 15
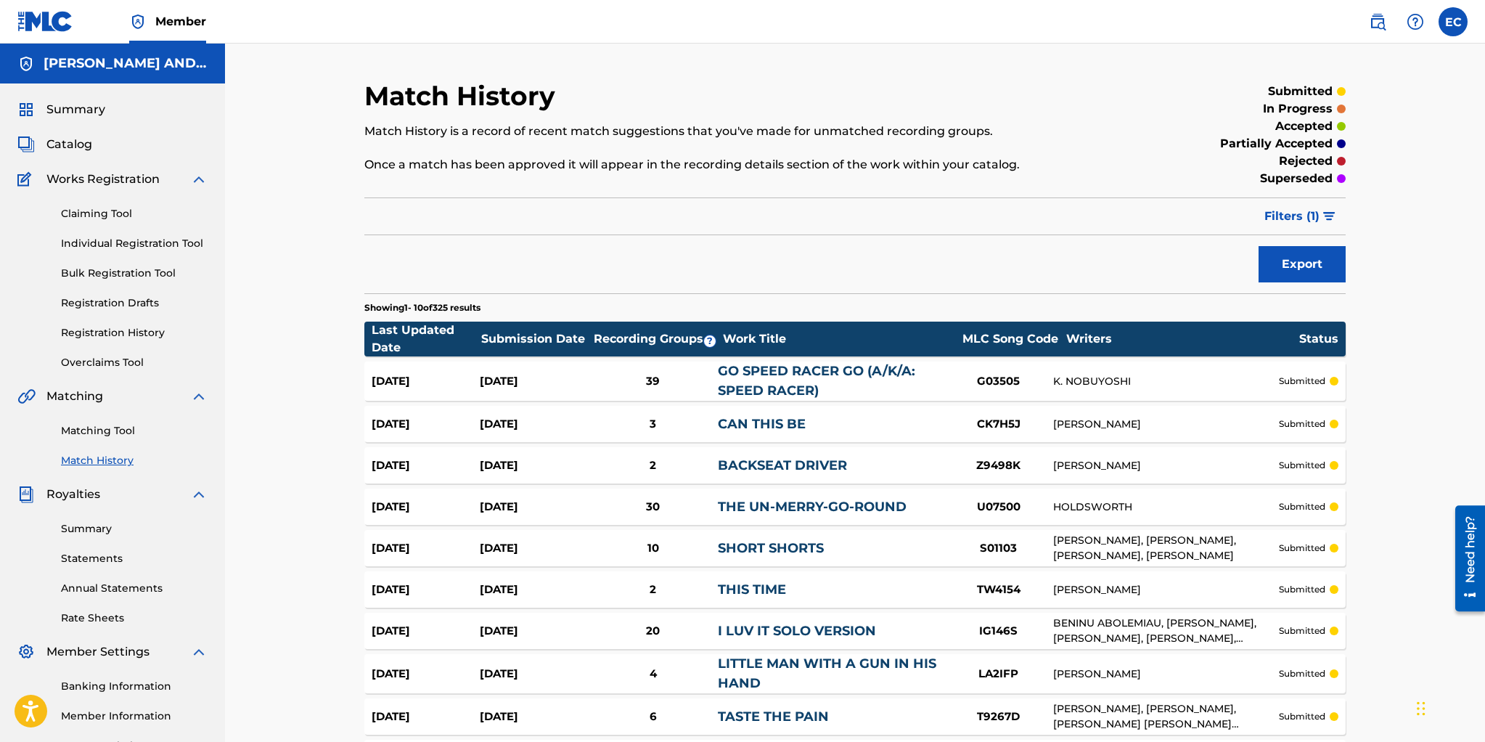
click at [1297, 218] on span "Filters ( 1 )" at bounding box center [1291, 216] width 55 height 17
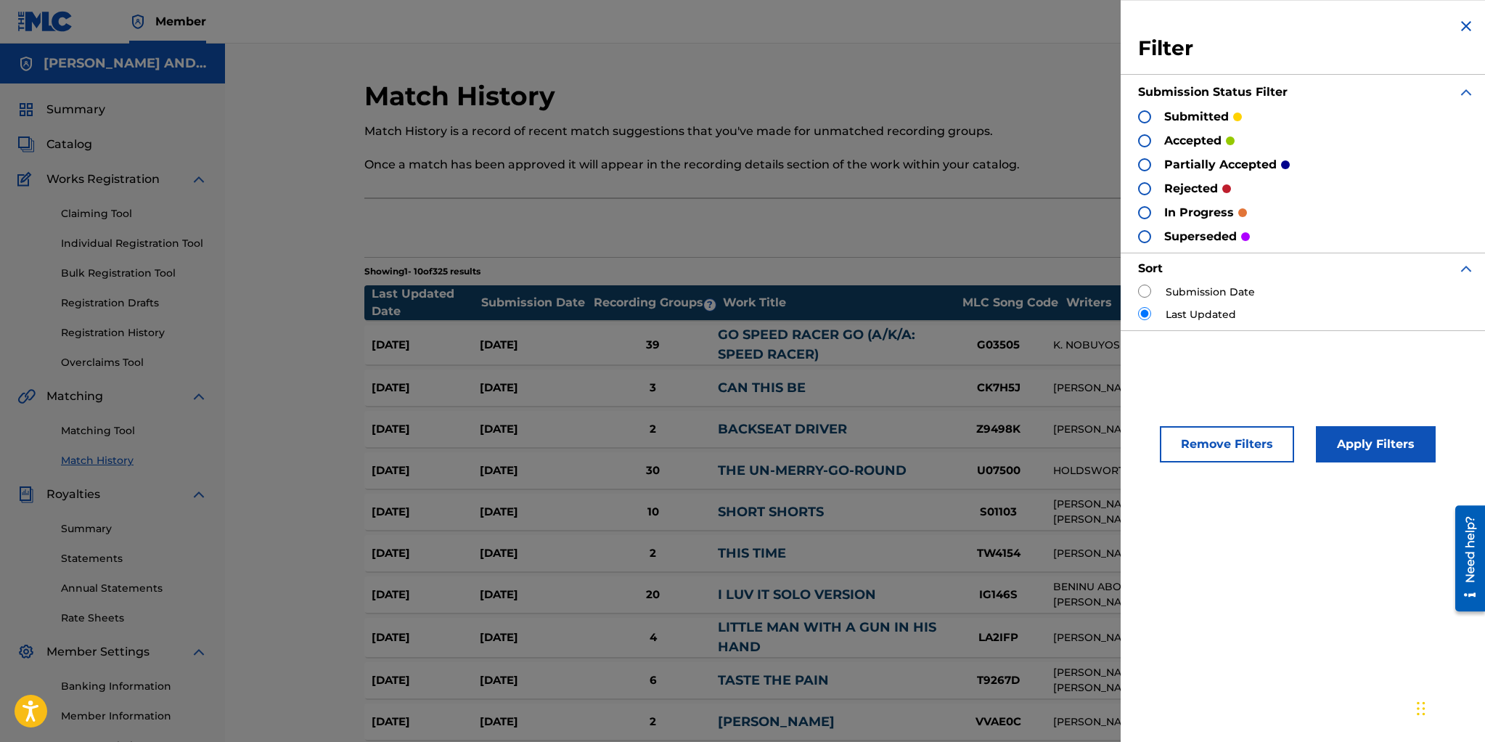
click at [1234, 437] on button "Remove Filters" at bounding box center [1227, 444] width 134 height 36
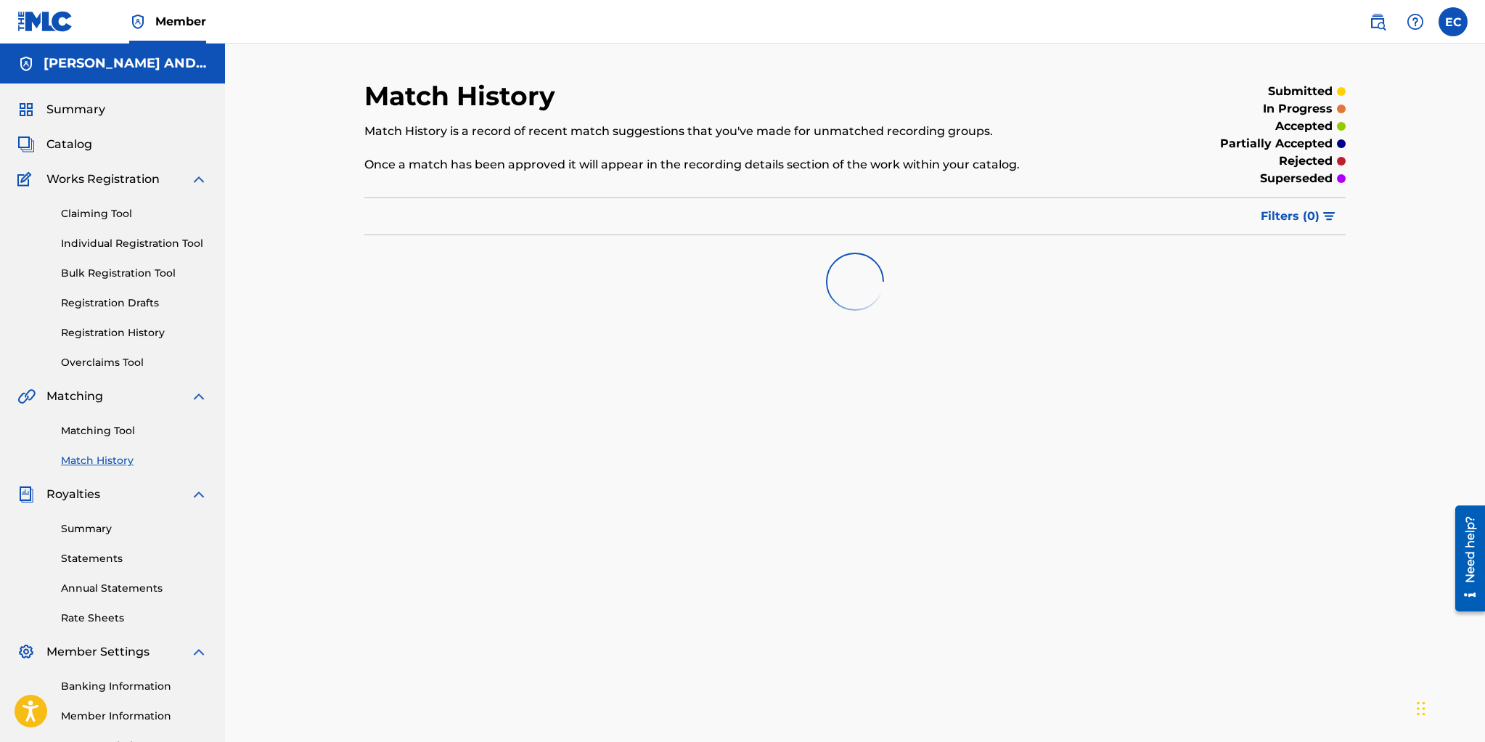
click at [89, 428] on link "Matching Tool" at bounding box center [134, 430] width 147 height 15
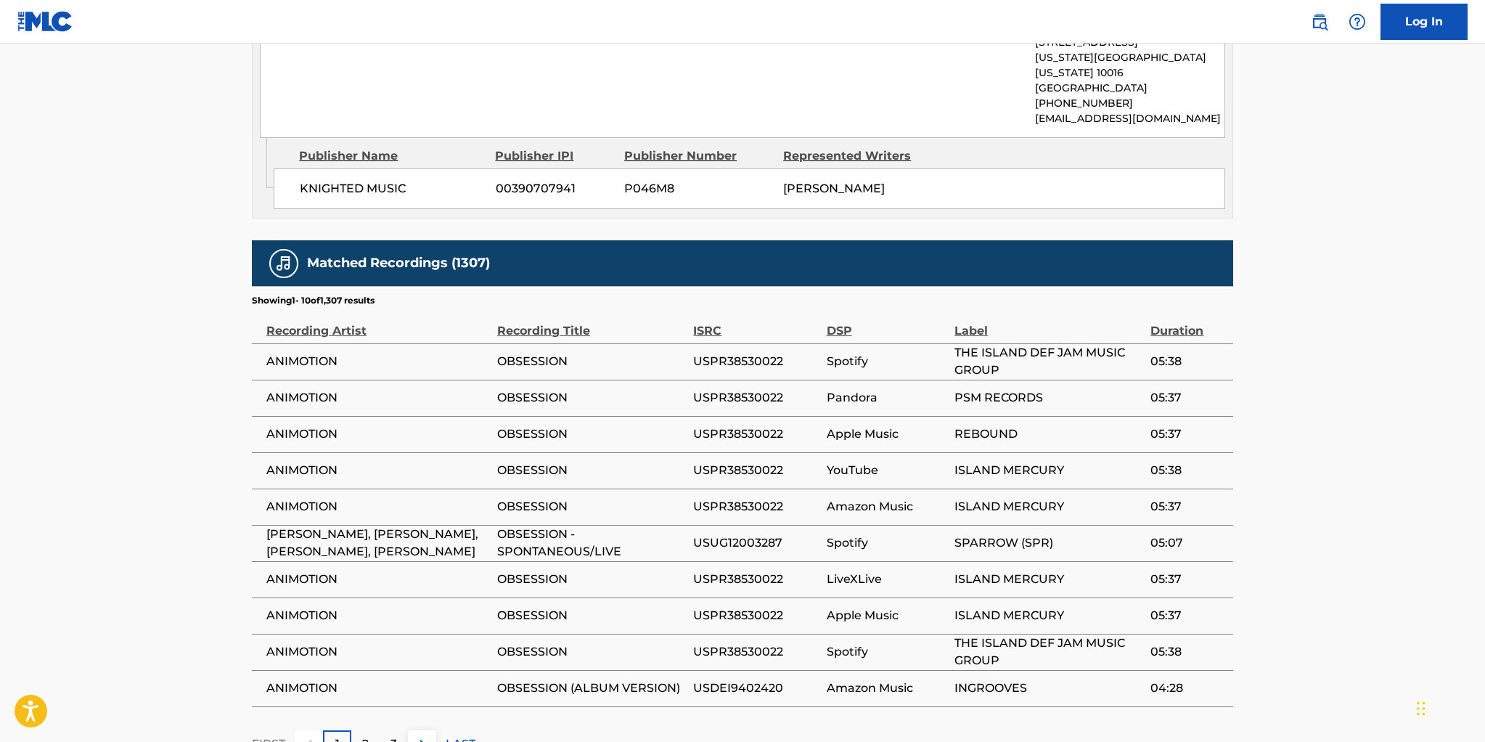
scroll to position [1017, 0]
